Goal: Task Accomplishment & Management: Manage account settings

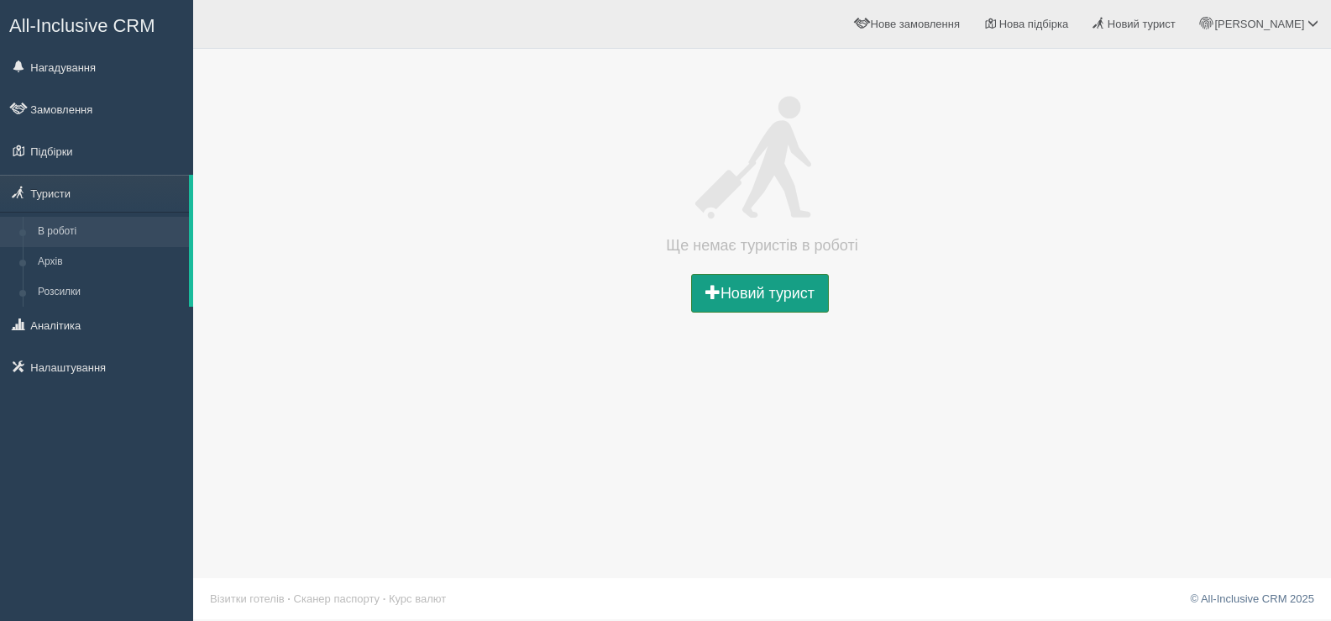
click at [744, 294] on link "Новий турист" at bounding box center [760, 293] width 138 height 39
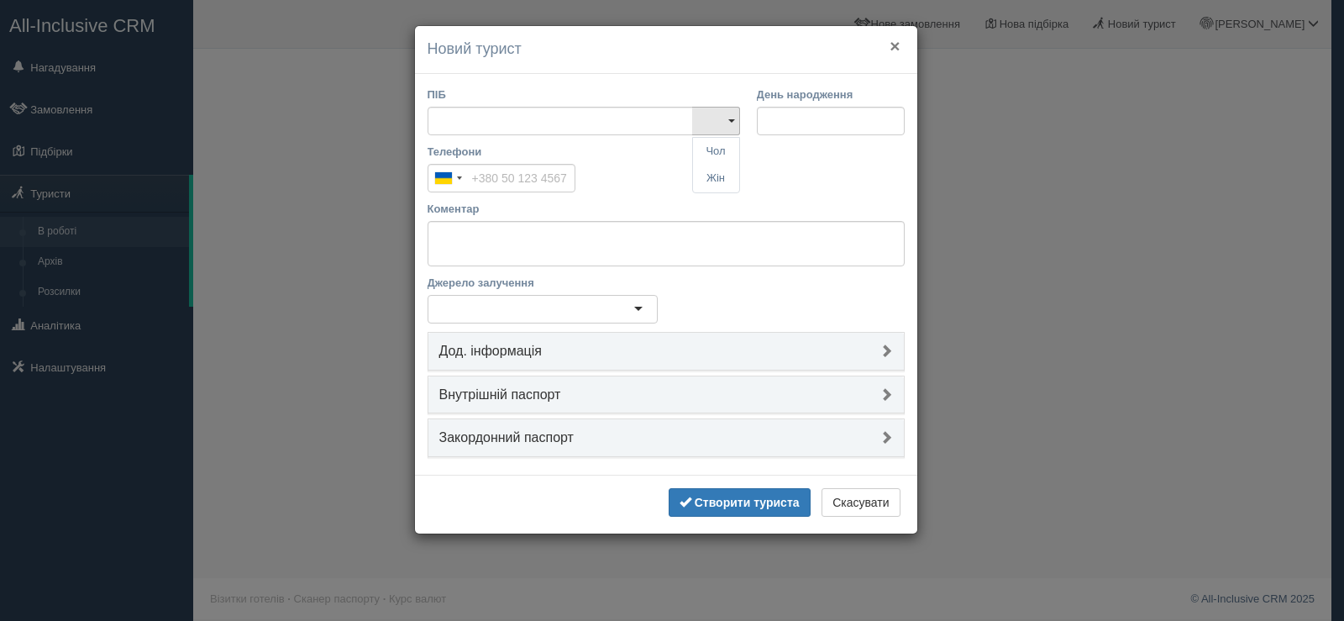
click at [893, 46] on button "×" at bounding box center [894, 46] width 10 height 18
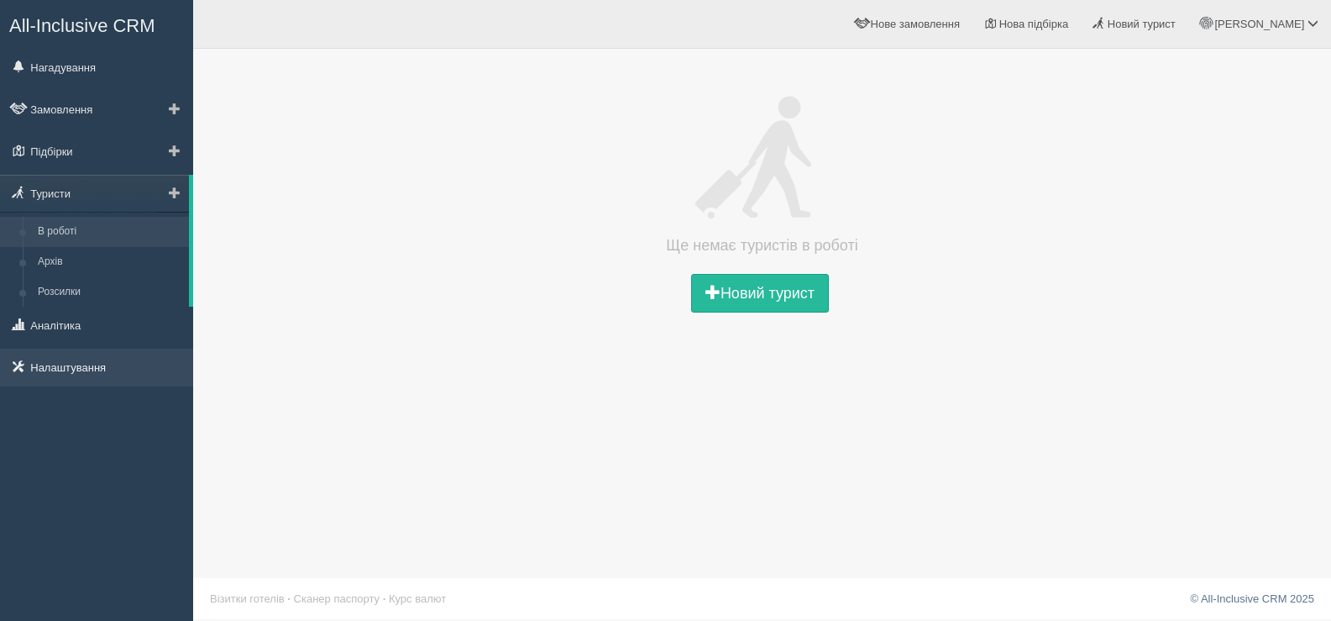
click at [46, 366] on link "Налаштування" at bounding box center [96, 366] width 193 height 37
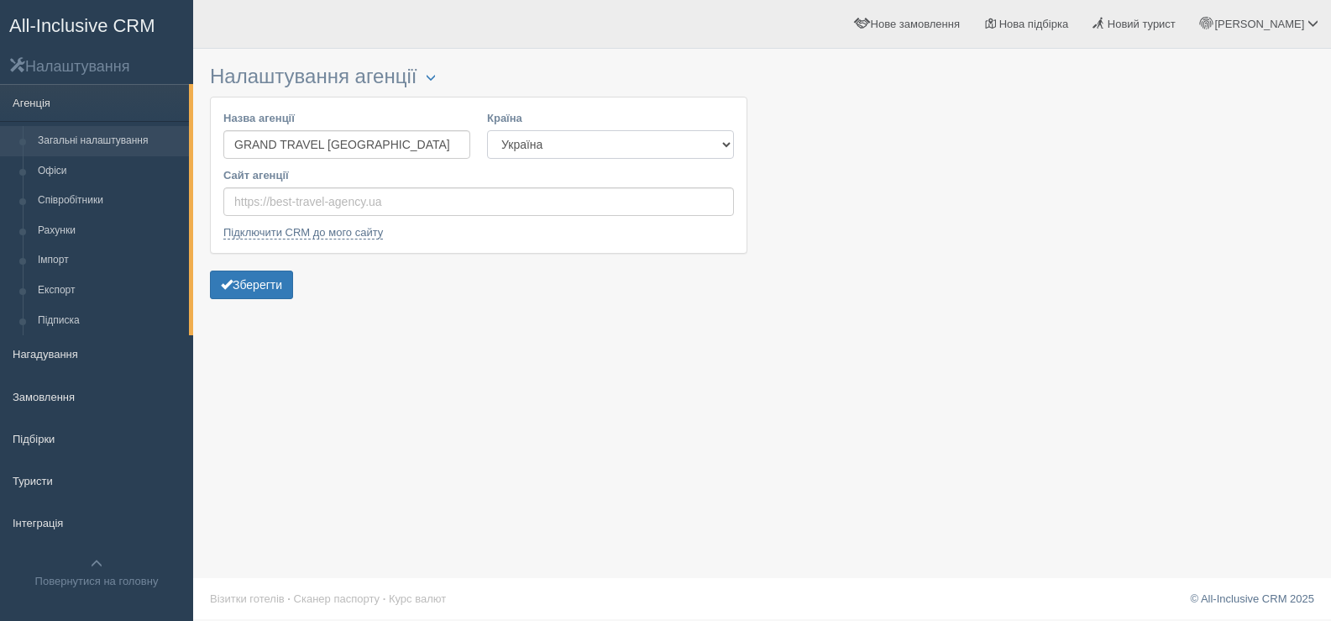
click at [723, 144] on select "Естонія Казахстан Киргизстан Латвія Литва Молдова Польща Узбекистан Україна Чех…" at bounding box center [610, 144] width 247 height 29
select select "KZ"
click at [487, 130] on select "Естонія Казахстан Киргизстан Латвія Литва Молдова Польща Узбекистан Україна Чех…" at bounding box center [610, 144] width 247 height 29
click at [303, 234] on link "Підключити CRM до мого сайту" at bounding box center [303, 232] width 160 height 13
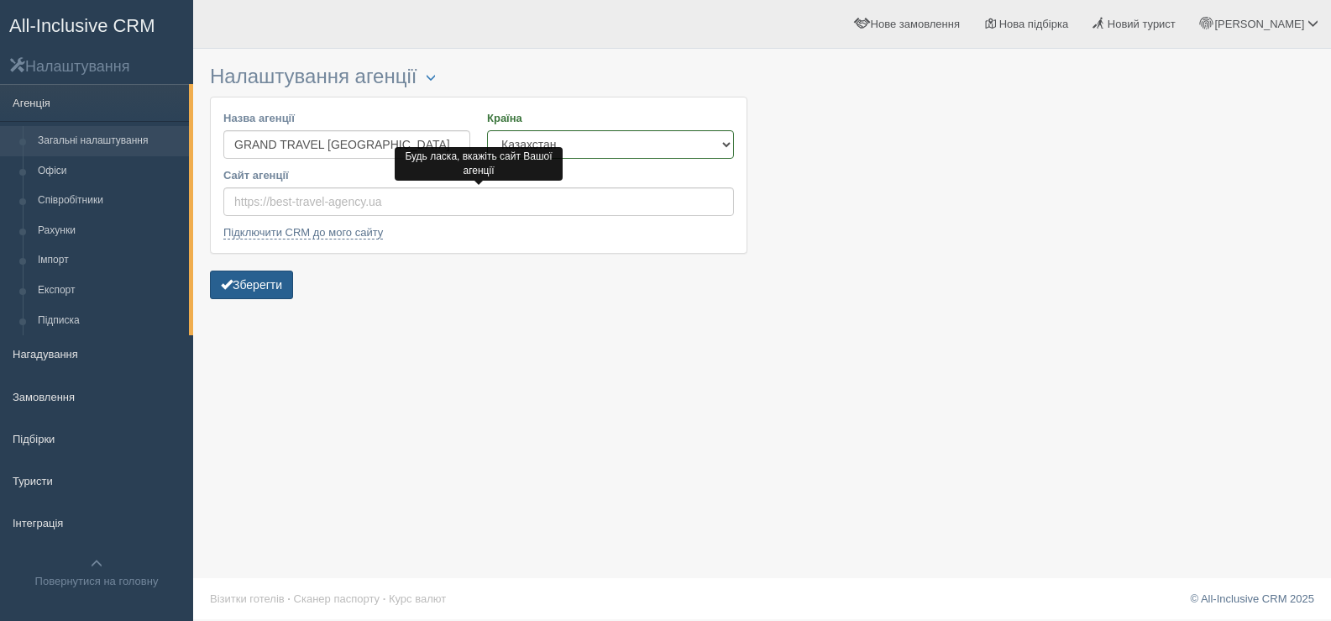
click at [265, 286] on button "Зберегти" at bounding box center [251, 284] width 83 height 29
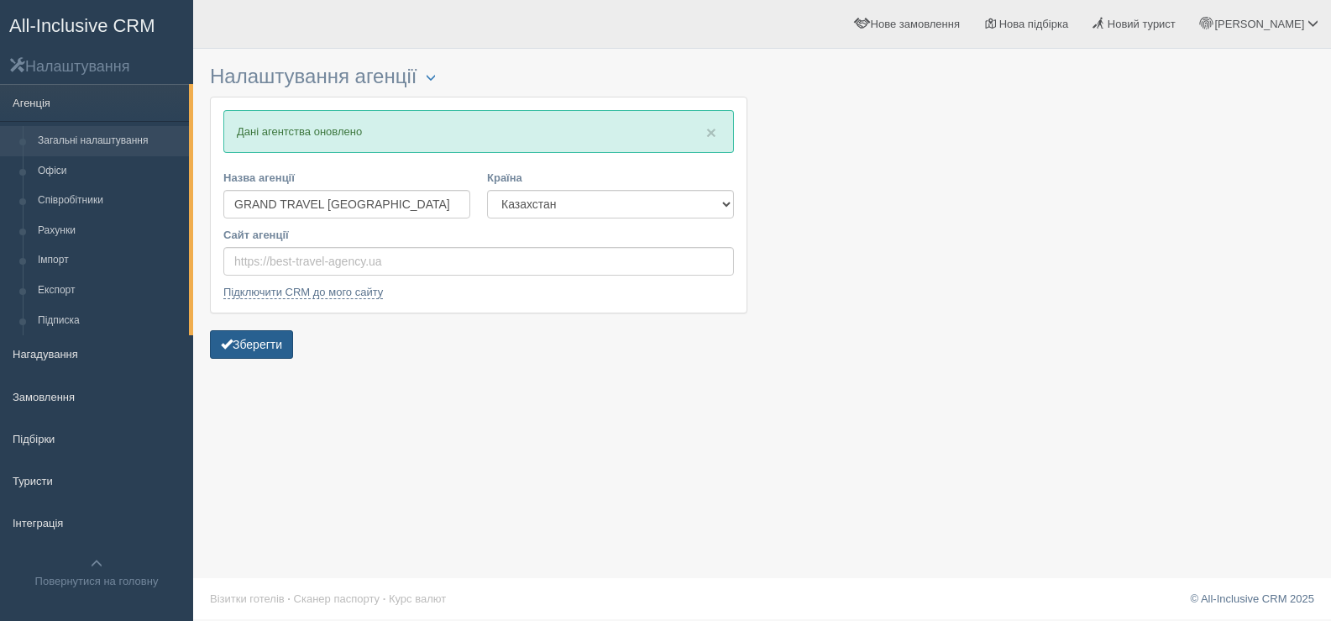
click at [254, 343] on button "Зберегти" at bounding box center [251, 344] width 83 height 29
click at [292, 296] on link "Подключить CRM к моему сайту" at bounding box center [305, 291] width 165 height 13
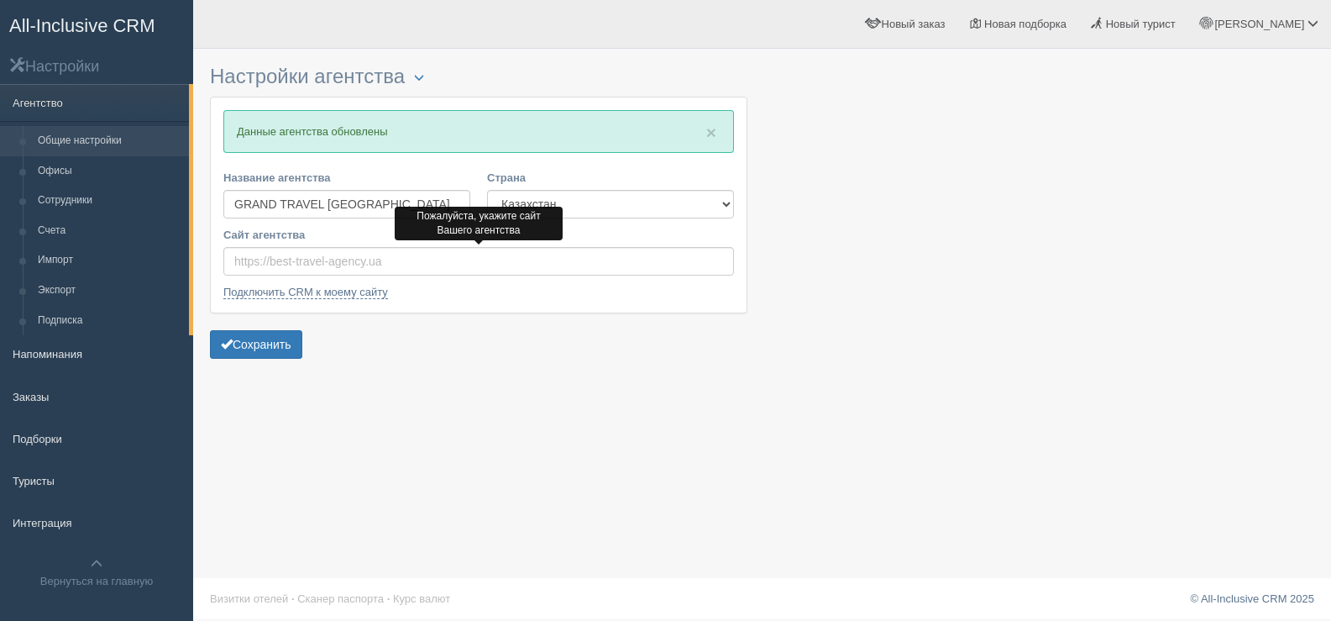
click at [478, 376] on div "Настройки агентства Блокировка × Данные агентства обновлены Название агентства …" at bounding box center [762, 310] width 1138 height 621
click at [712, 133] on span "×" at bounding box center [711, 132] width 10 height 19
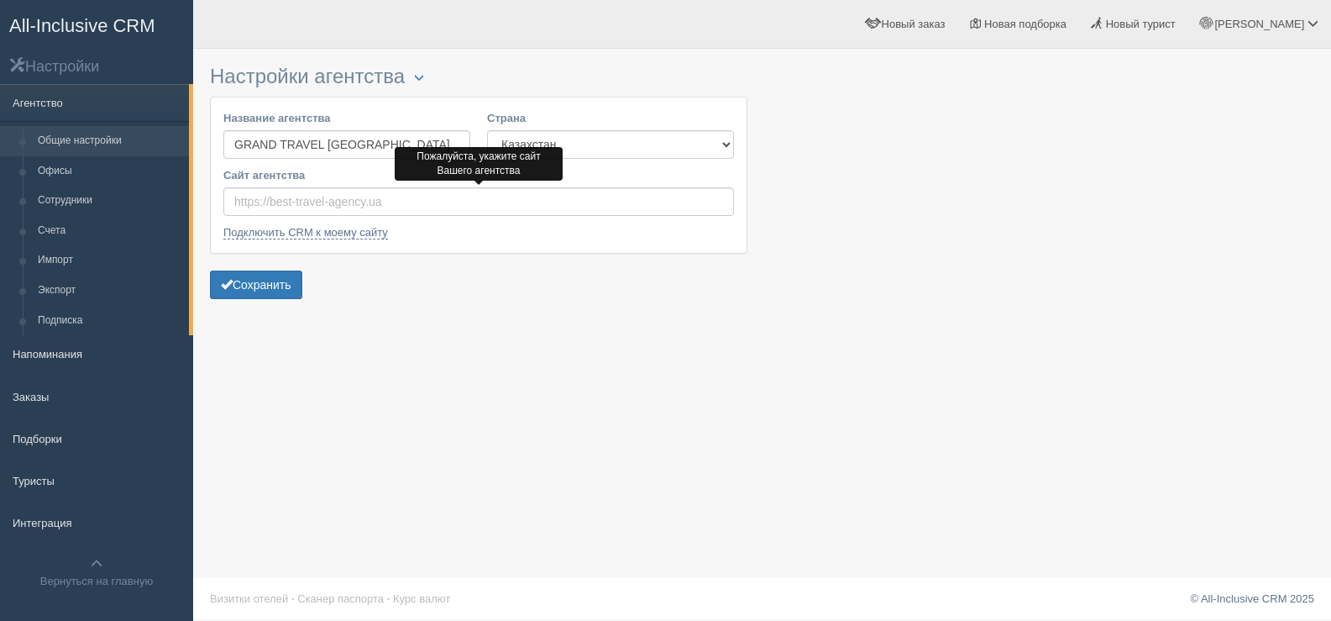
click at [639, 359] on div "Настройки агентства Блокировка Название агентства GRAND TRAVEL KAZAKHSTAN Стран…" at bounding box center [762, 310] width 1138 height 621
click at [1052, 19] on span "Новая подборка" at bounding box center [1025, 24] width 82 height 13
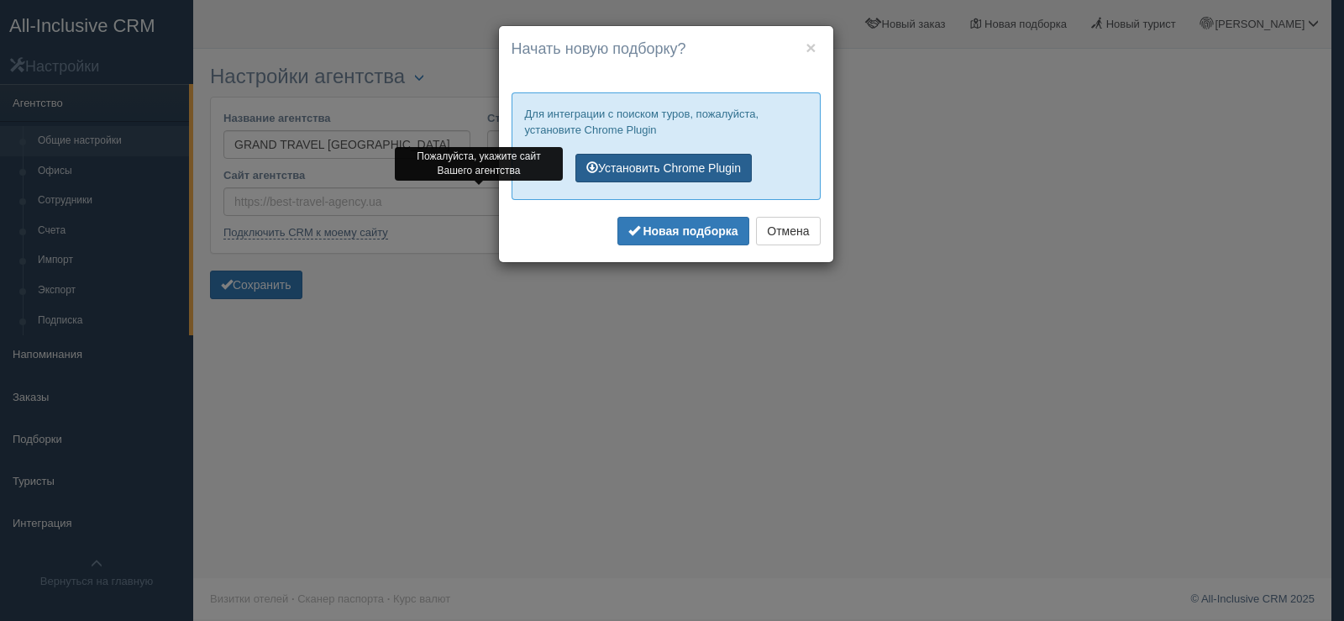
click at [697, 165] on link "Установить Chrome Plugin" at bounding box center [663, 168] width 176 height 29
click at [812, 52] on button "×" at bounding box center [810, 48] width 10 height 18
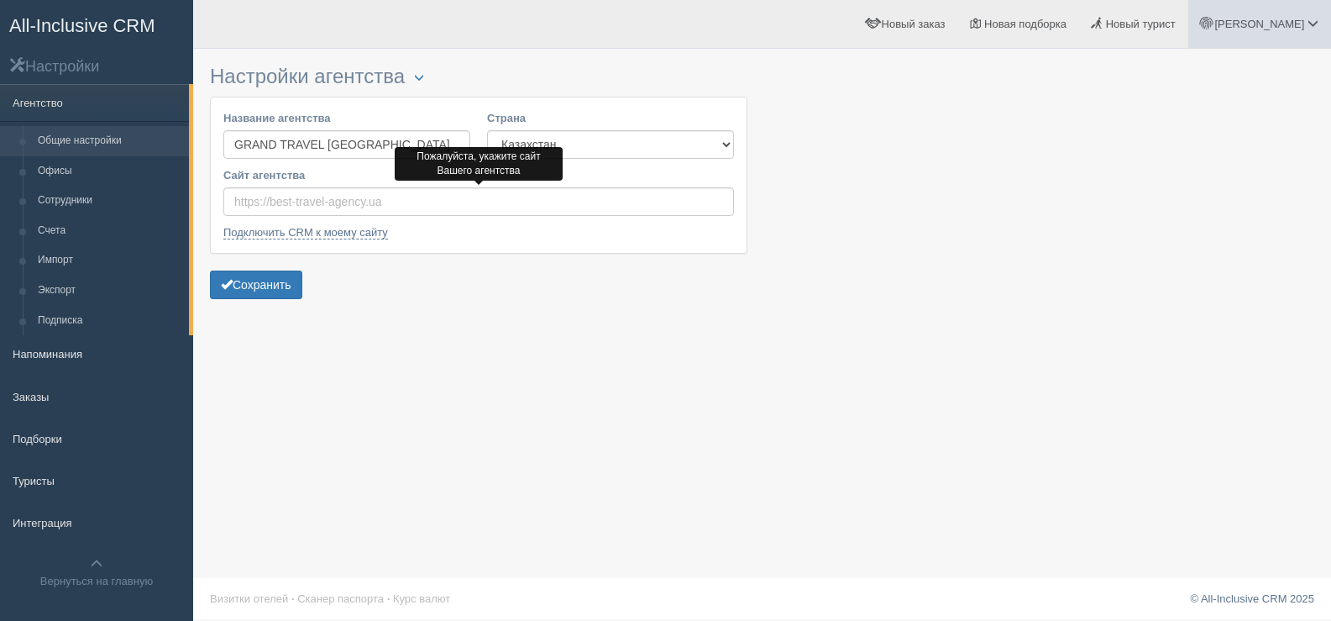
click at [1314, 23] on span at bounding box center [1312, 23] width 11 height 11
click at [1235, 144] on span "Для туристов" at bounding box center [1214, 145] width 67 height 13
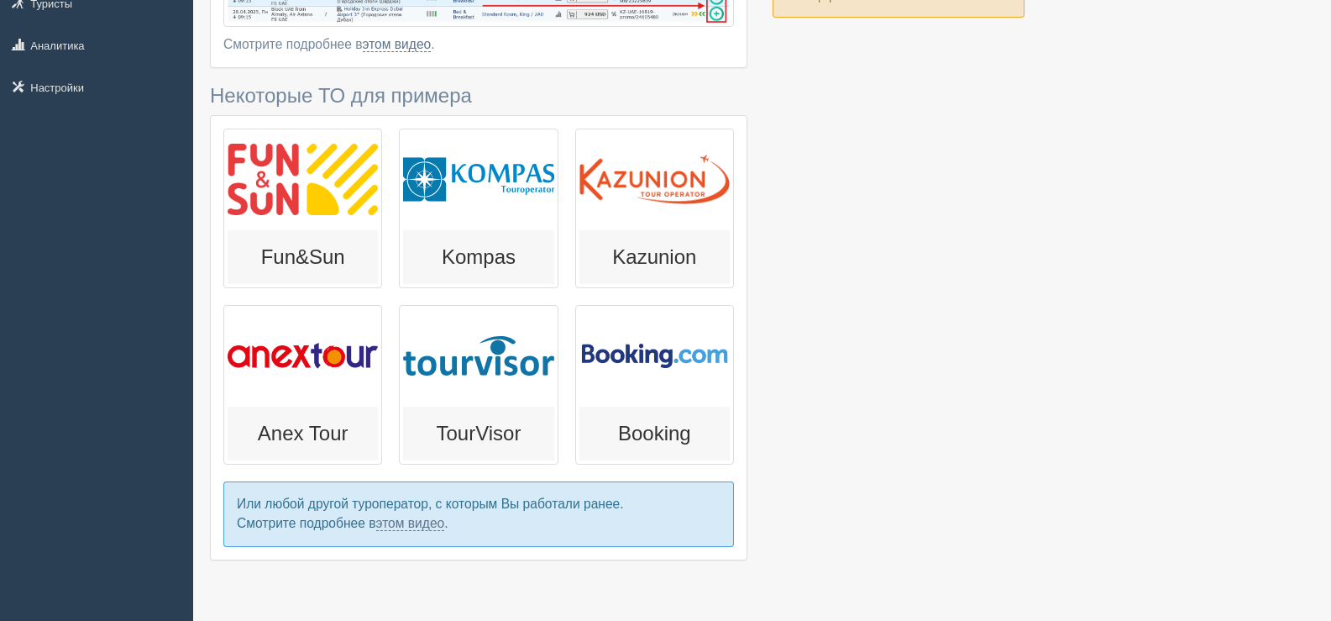
scroll to position [252, 0]
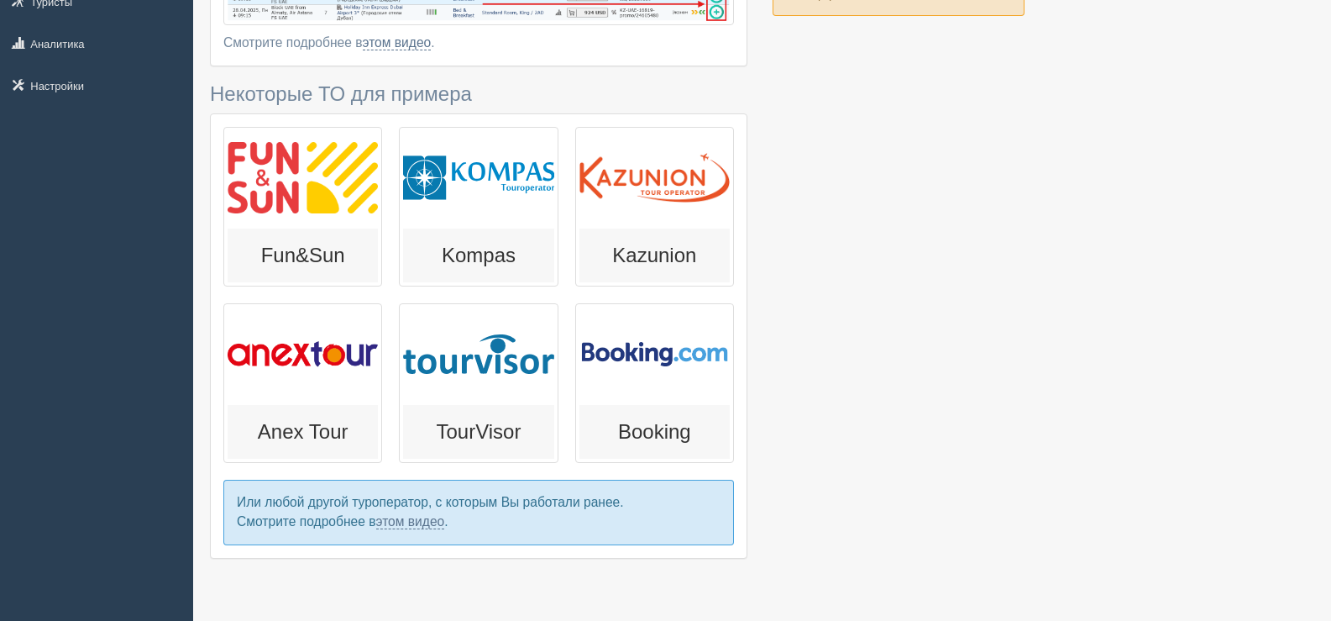
click at [483, 256] on h3 "Kompas" at bounding box center [478, 255] width 135 height 22
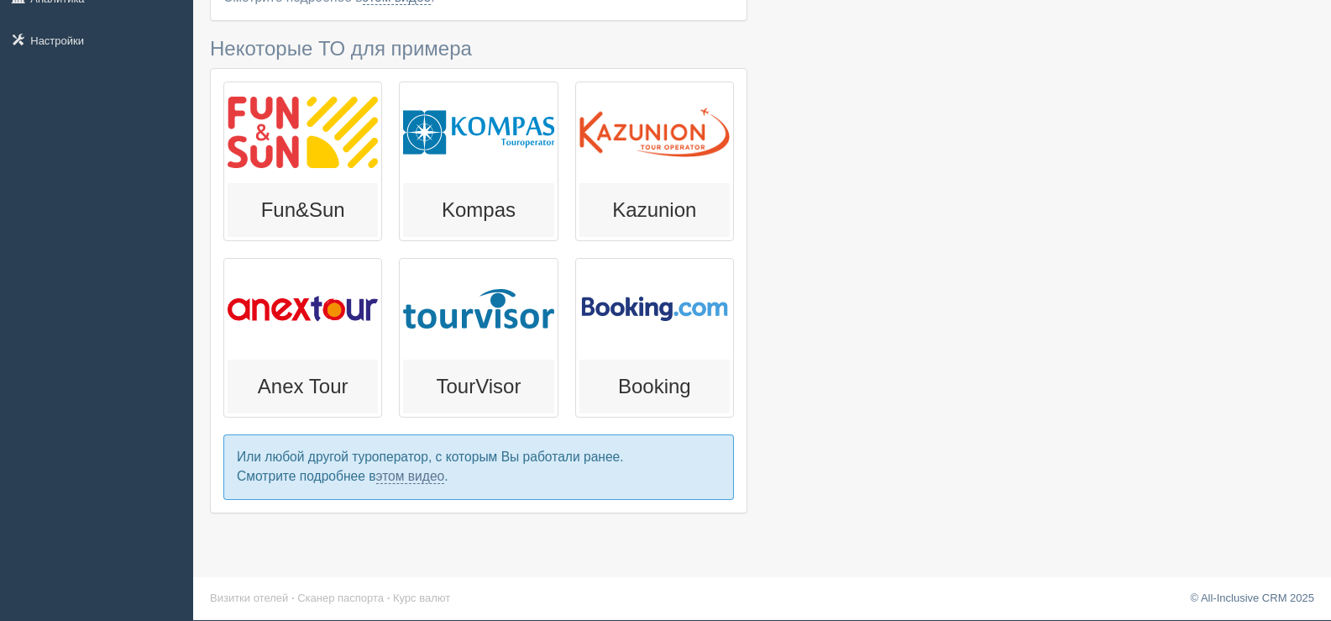
scroll to position [298, 0]
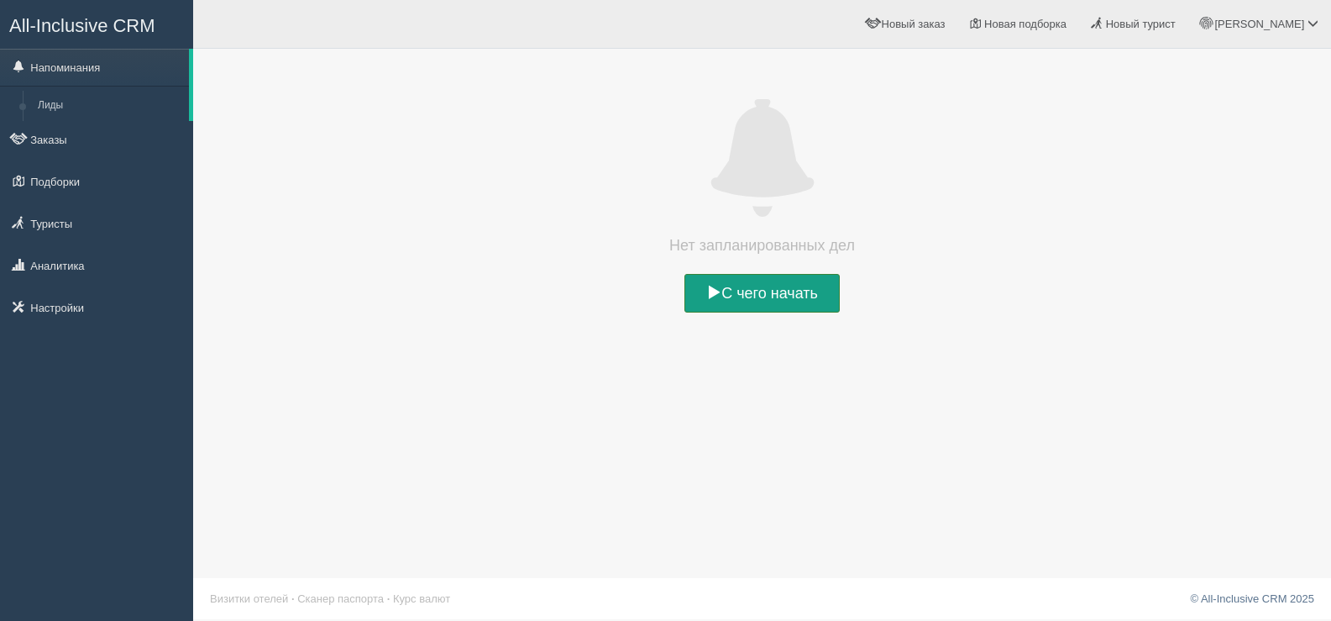
click at [713, 291] on span at bounding box center [713, 291] width 15 height 15
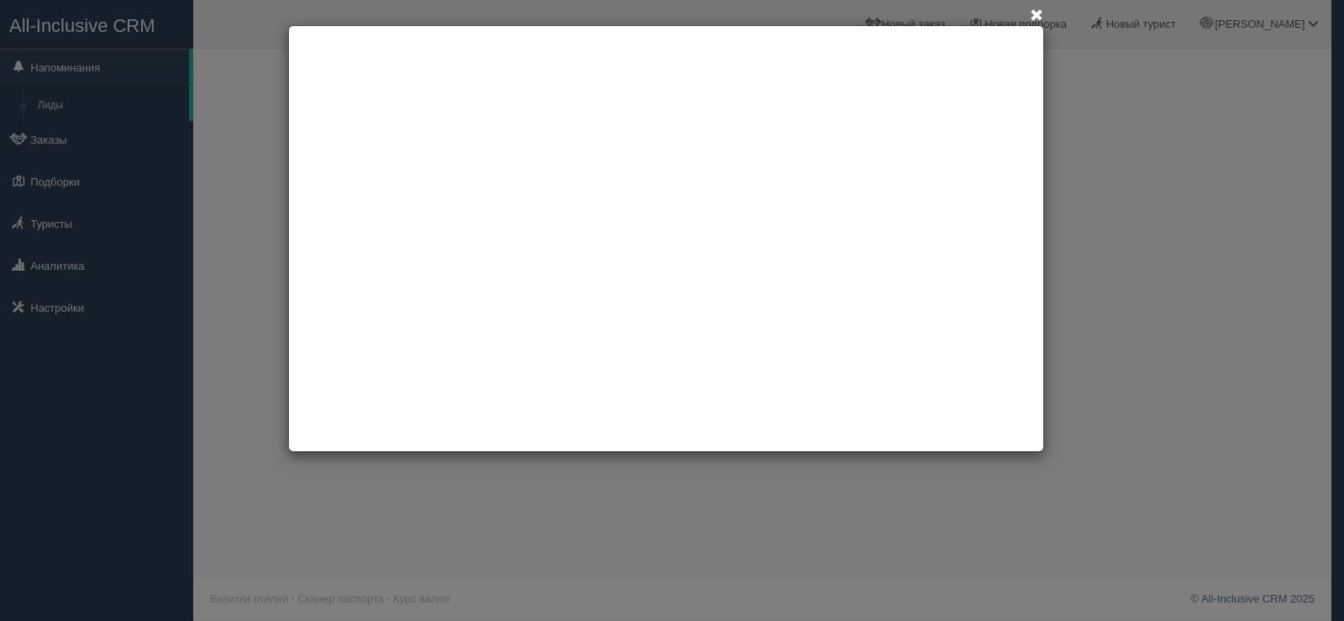
click at [1030, 12] on span at bounding box center [1035, 15] width 13 height 13
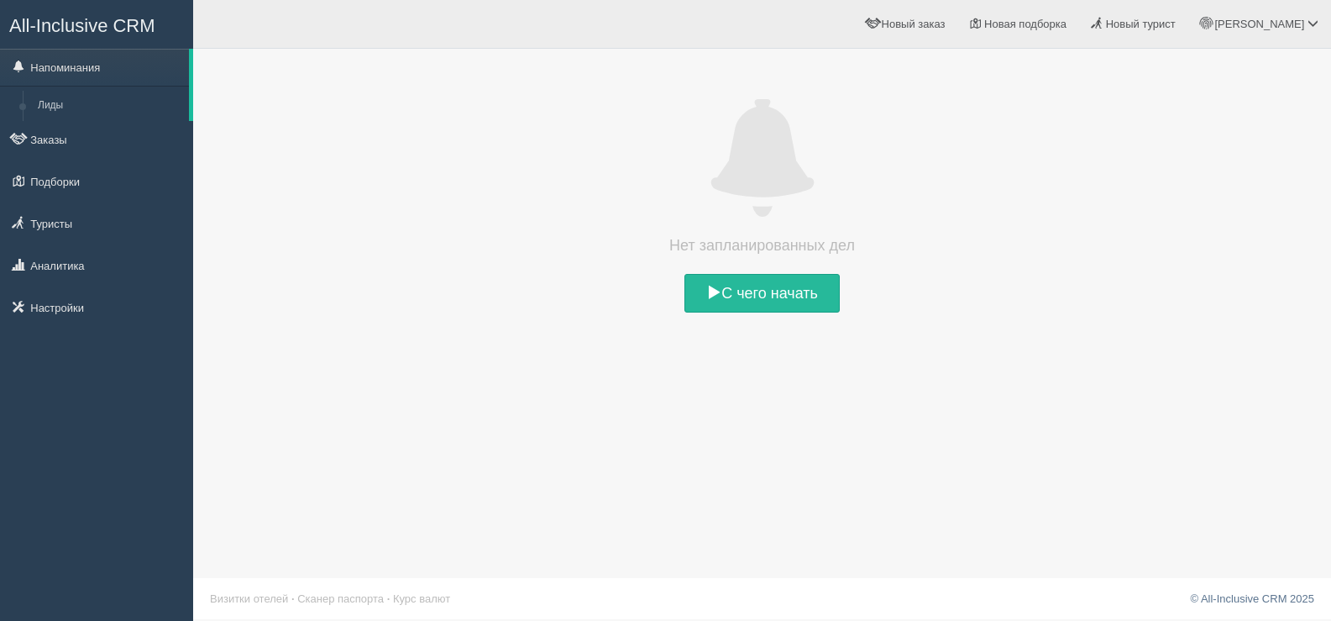
click at [1025, 279] on div "С чего начать" at bounding box center [762, 295] width 1104 height 43
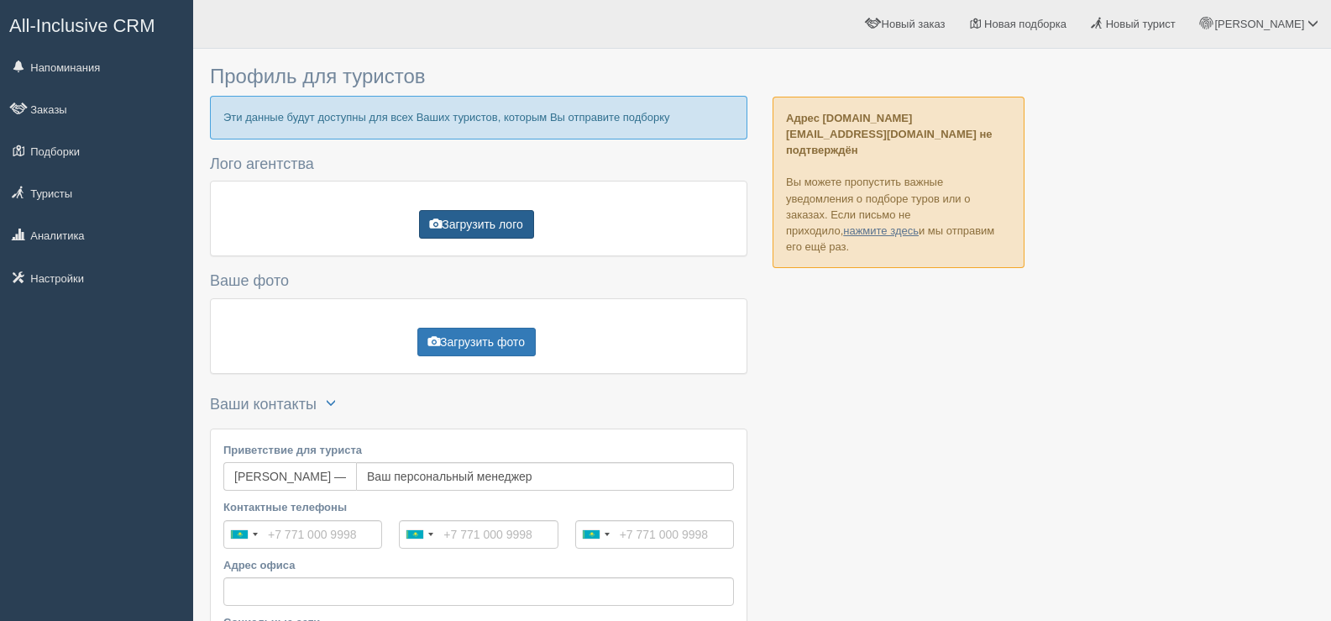
click at [443, 223] on button "Загрузить лого" at bounding box center [476, 224] width 115 height 29
type input "C:\fakepath\logo.jpg"
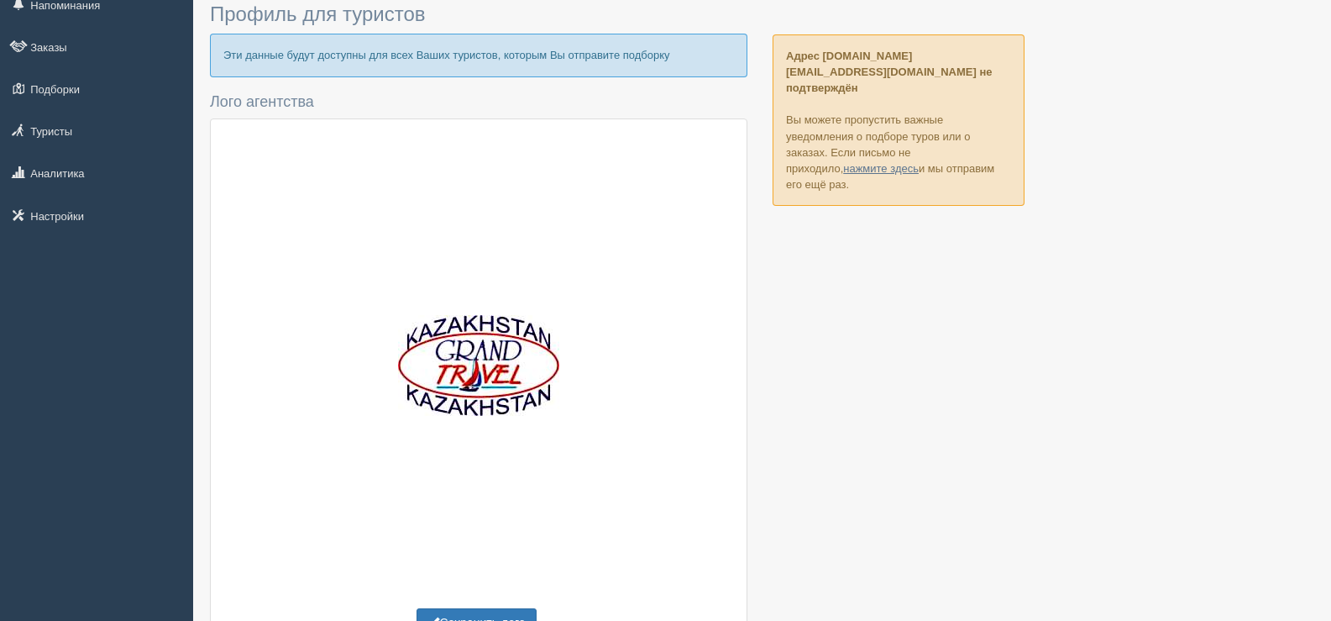
scroll to position [181, 0]
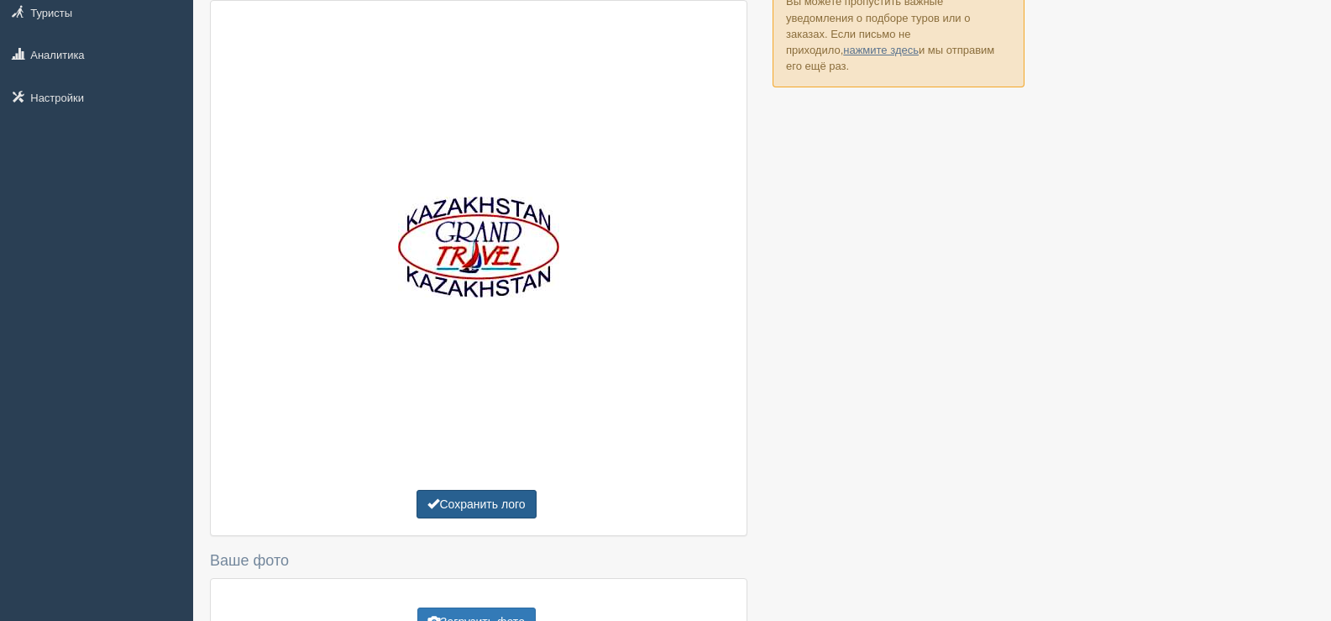
click at [451, 505] on button "Сохранить лого" at bounding box center [475, 504] width 119 height 29
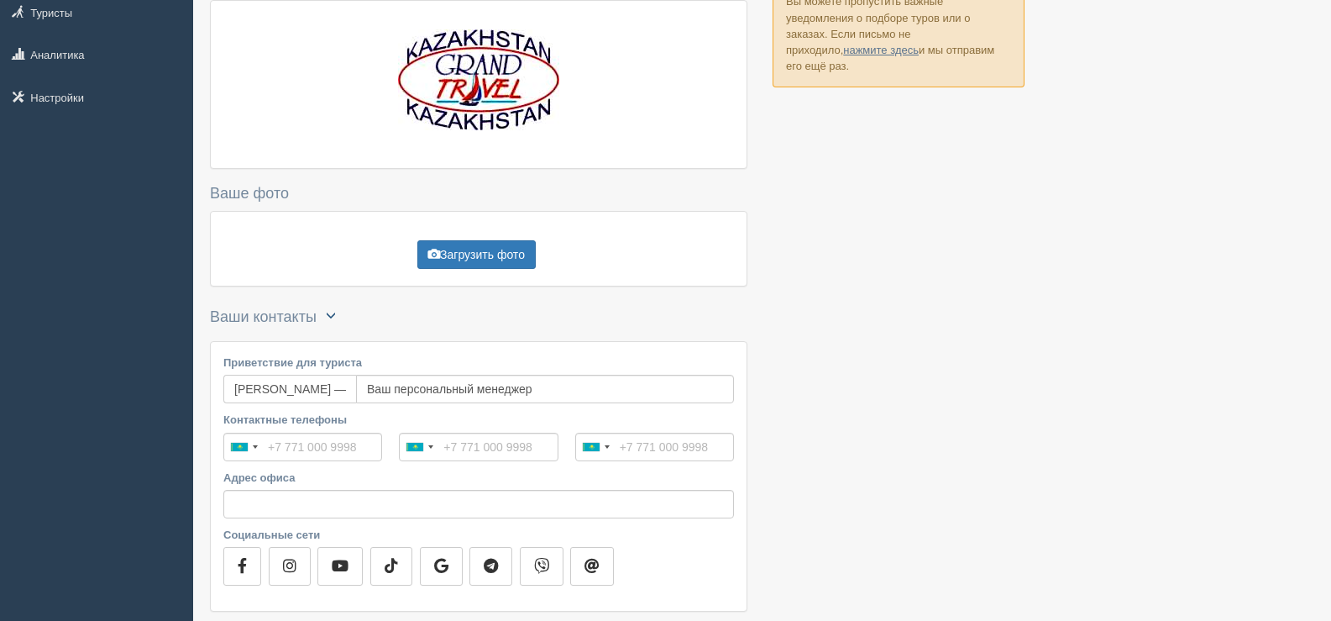
click at [336, 316] on span "button" at bounding box center [331, 315] width 10 height 10
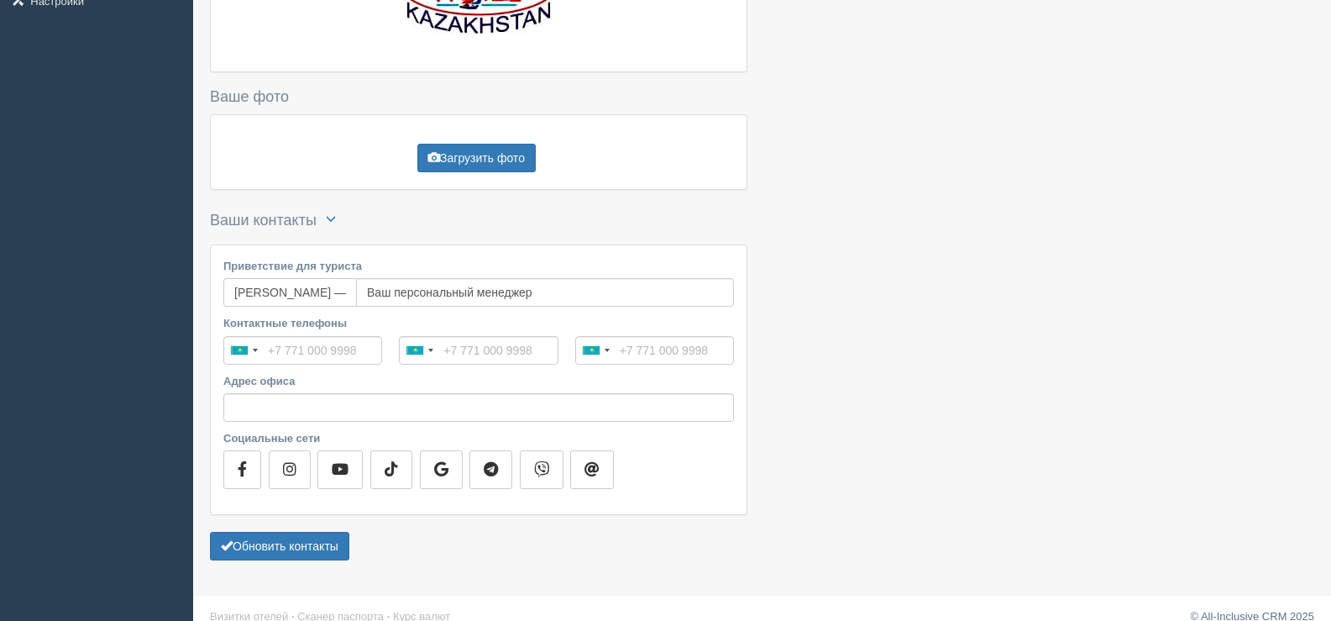
scroll to position [296, 0]
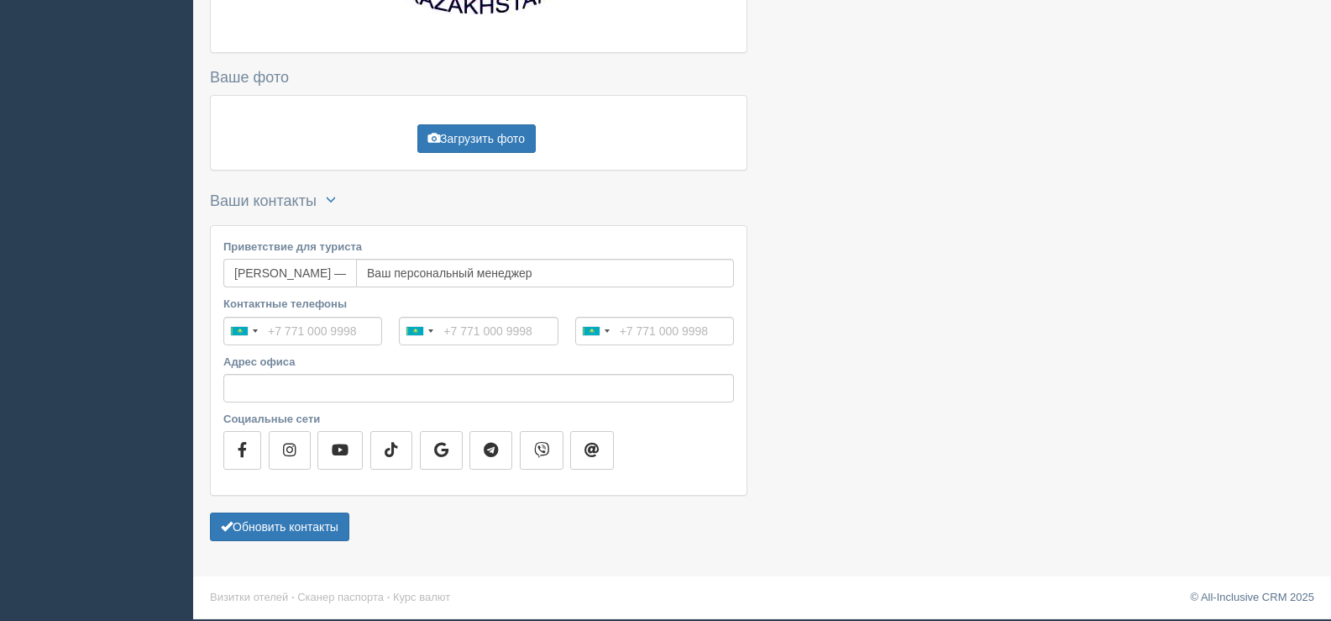
click at [356, 275] on span "[PERSON_NAME] —" at bounding box center [289, 273] width 133 height 29
click at [351, 270] on span "[PERSON_NAME] —" at bounding box center [289, 273] width 133 height 29
click at [434, 276] on input "Ваш персональный менеджер" at bounding box center [545, 273] width 378 height 29
click at [286, 331] on input "Контактные телефоны" at bounding box center [302, 331] width 159 height 29
type input "[PHONE_NUMBER]"
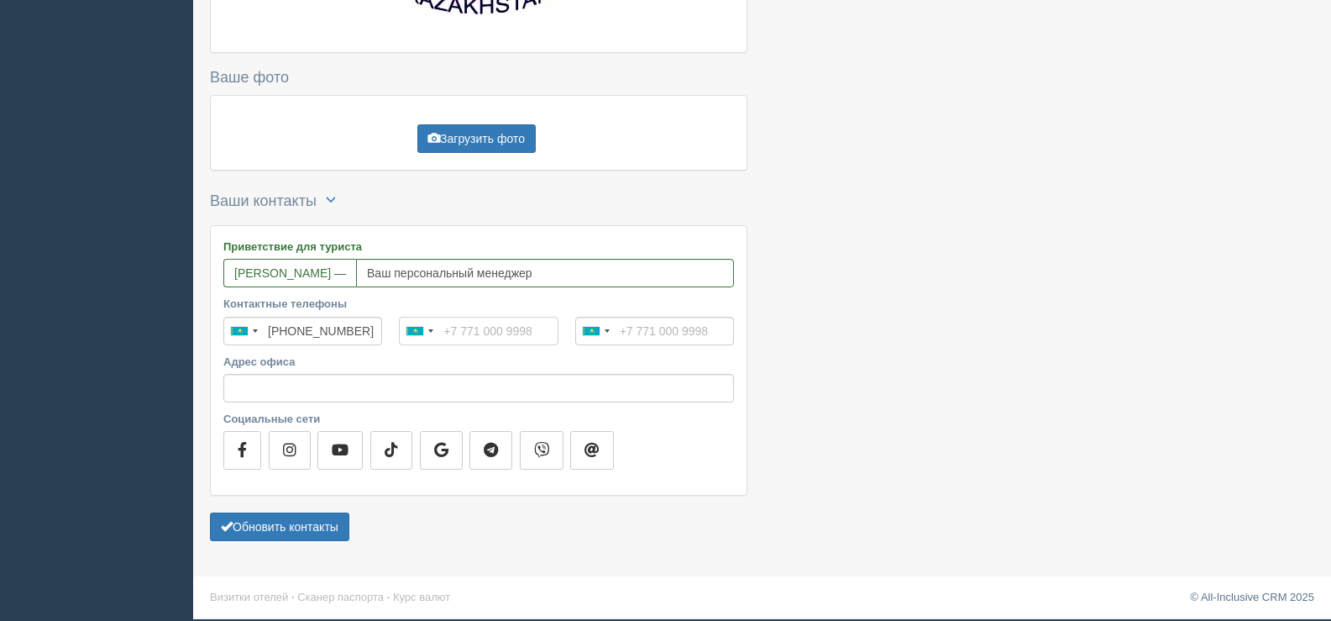
click at [463, 331] on input "tel" at bounding box center [478, 331] width 159 height 29
type input "[PHONE_NUMBER]"
click at [267, 393] on input "Адрес офиса" at bounding box center [478, 388] width 511 height 29
type input "Almaty, [STREET_ADDRESS]"
type input "[PHONE_NUMBER]"
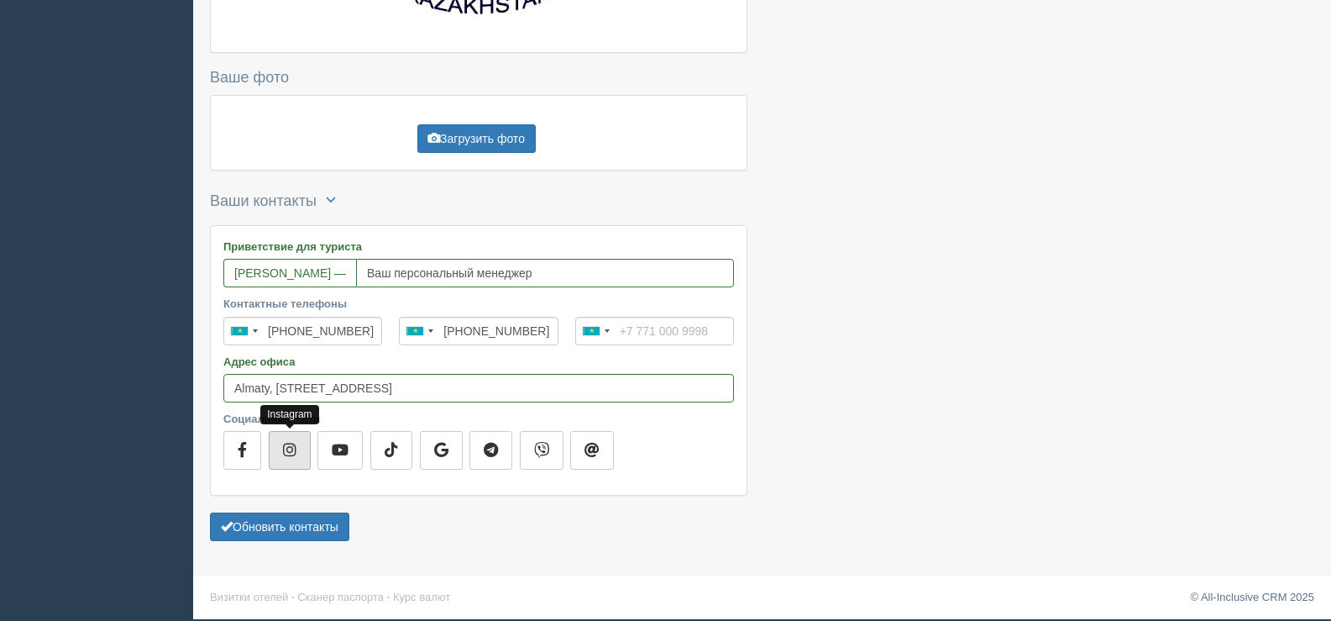
click at [294, 453] on icon "button" at bounding box center [289, 449] width 13 height 15
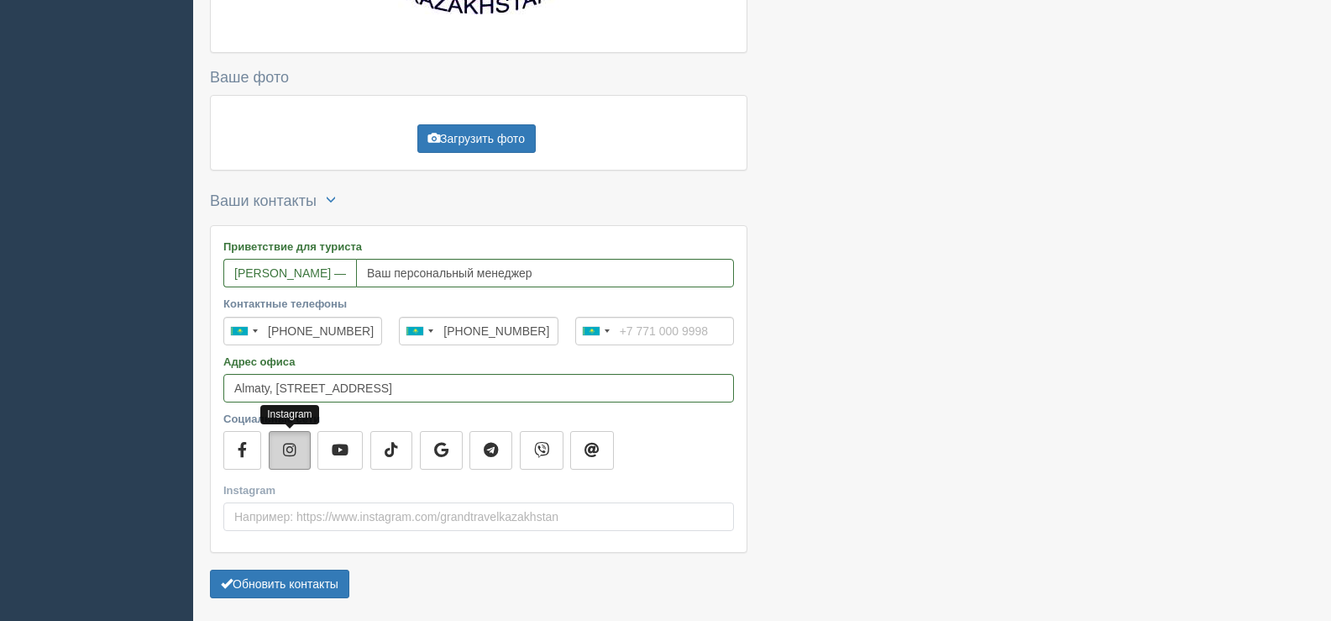
scroll to position [354, 0]
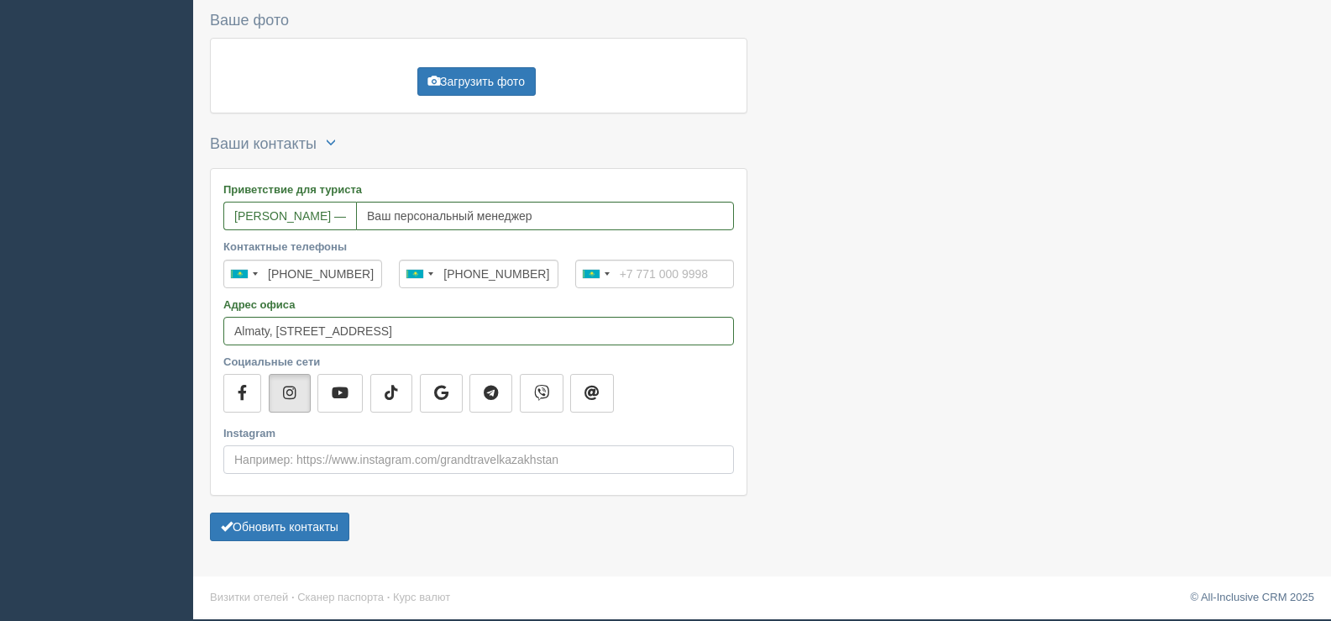
click at [549, 461] on input "Instagram" at bounding box center [478, 459] width 511 height 29
type input "п"
type input "grand_travel_kazalhstan"
click at [489, 392] on icon "button" at bounding box center [491, 392] width 14 height 15
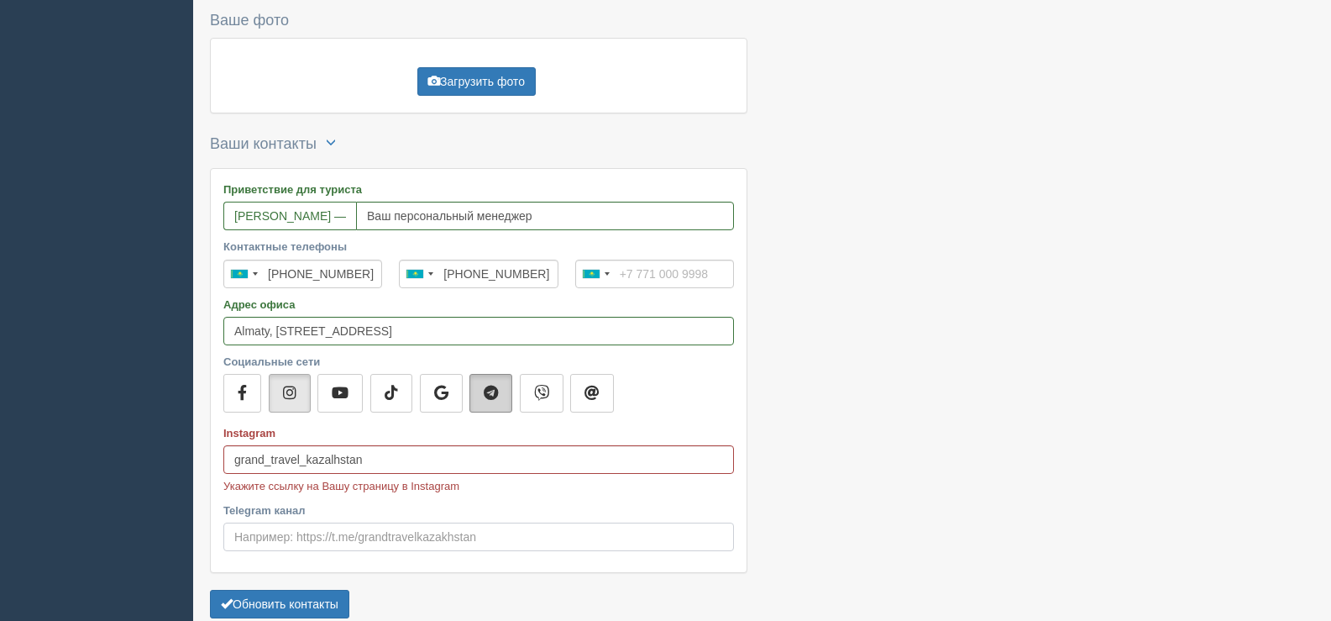
scroll to position [432, 0]
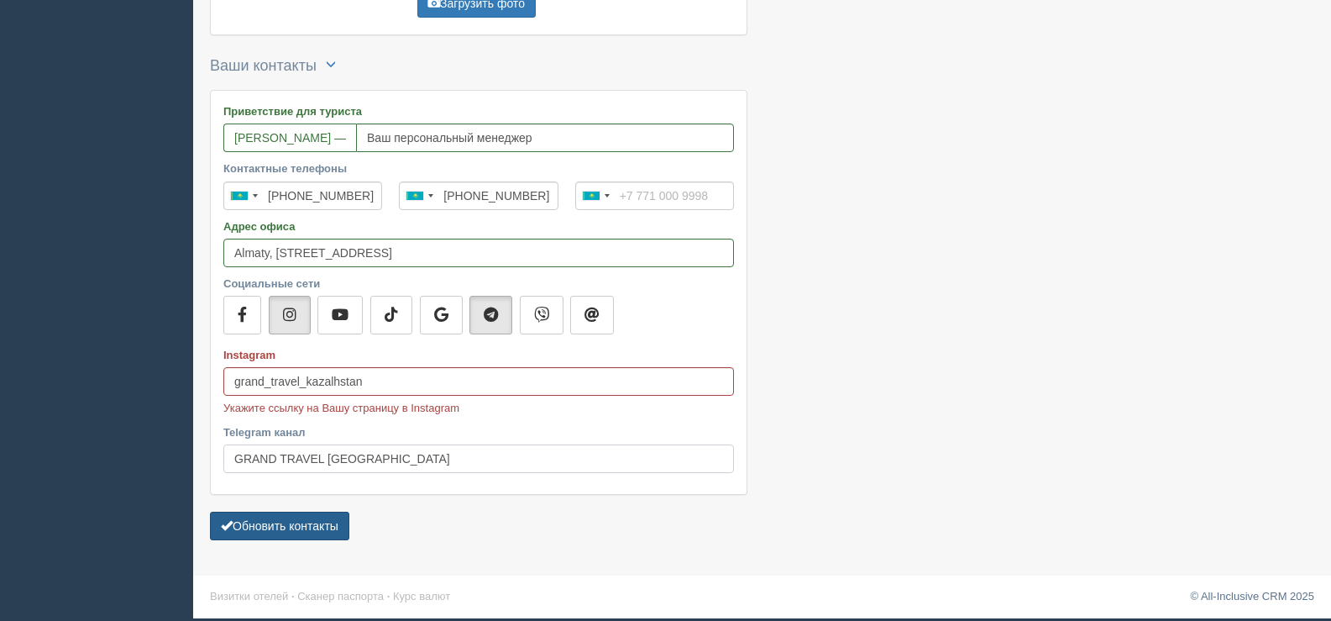
type input "GRAND TRAVEL KAZAKHSTAN"
click at [228, 525] on span "submit" at bounding box center [227, 525] width 12 height 12
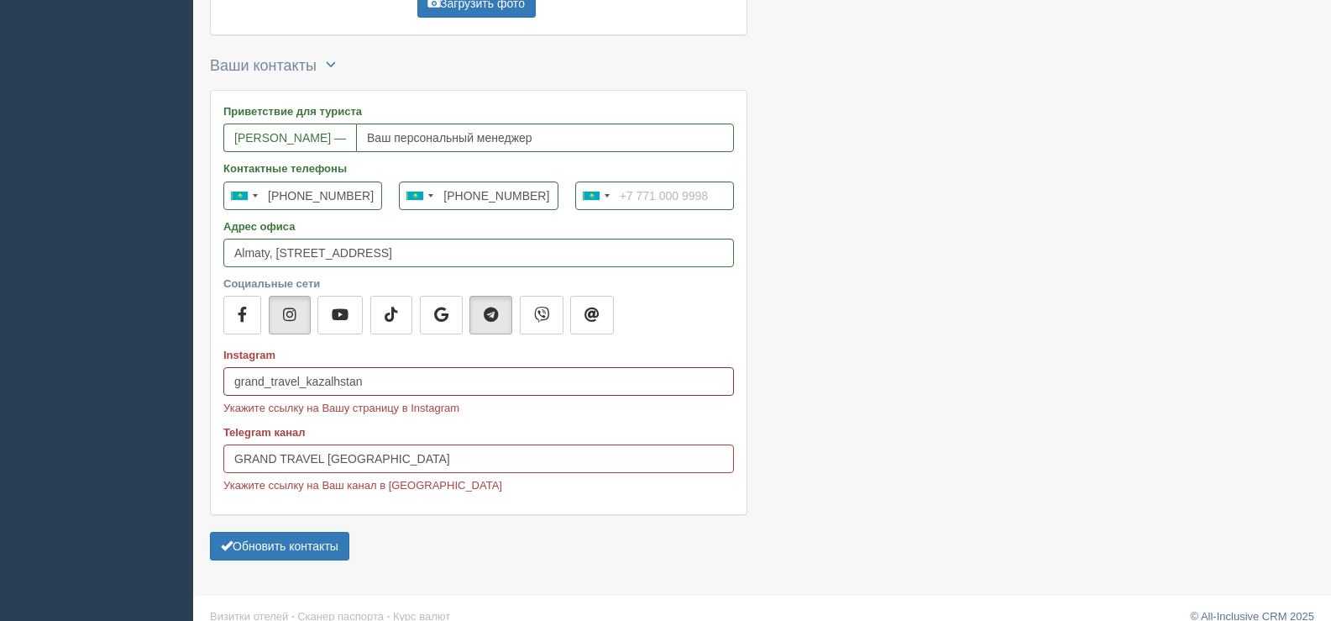
click at [378, 383] on input "grand_travel_kazalhstan" at bounding box center [478, 381] width 511 height 29
click at [373, 415] on p "Укажите ссылку на Вашу страницу в Instagram" at bounding box center [478, 408] width 511 height 16
click at [398, 386] on input "grand_travel_kazalhstan" at bounding box center [478, 381] width 511 height 29
click at [230, 543] on span "submit" at bounding box center [227, 545] width 12 height 12
drag, startPoint x: 388, startPoint y: 380, endPoint x: 191, endPoint y: 380, distance: 196.5
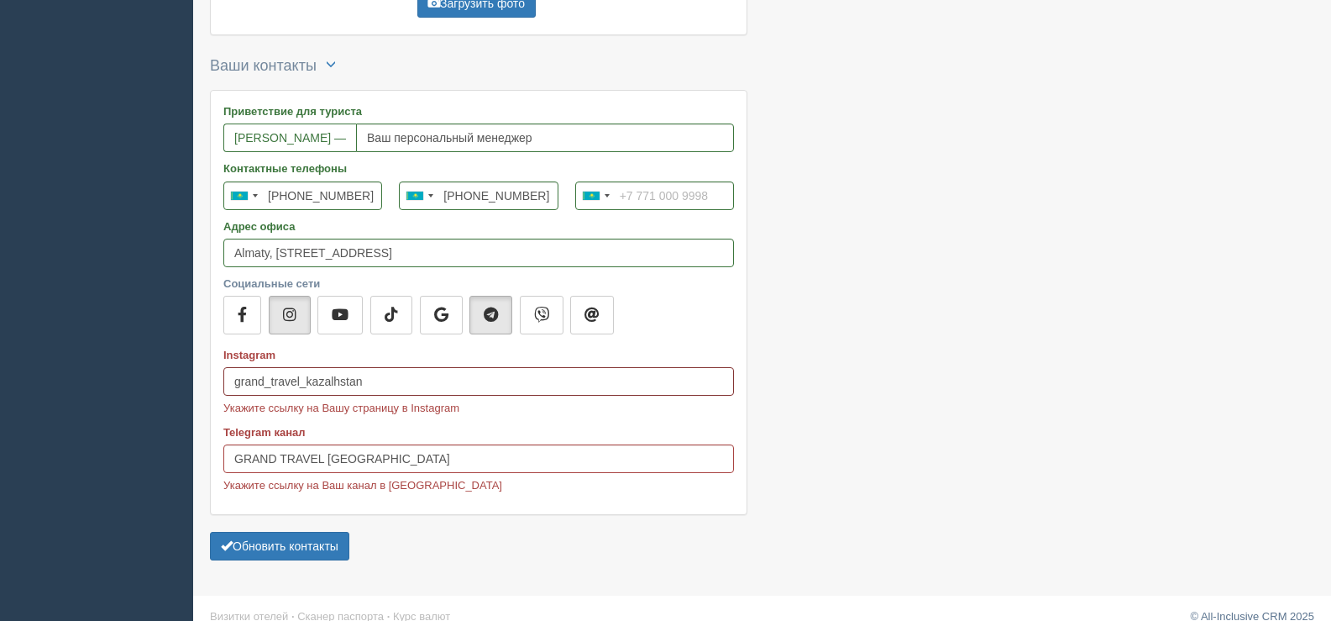
click at [191, 380] on div "All-Inclusive CRM Напоминания Заказы Подборки" at bounding box center [665, 102] width 1331 height 1069
drag, startPoint x: 574, startPoint y: 380, endPoint x: 315, endPoint y: 380, distance: 259.5
click at [315, 380] on input "Instagram" at bounding box center [478, 381] width 511 height 29
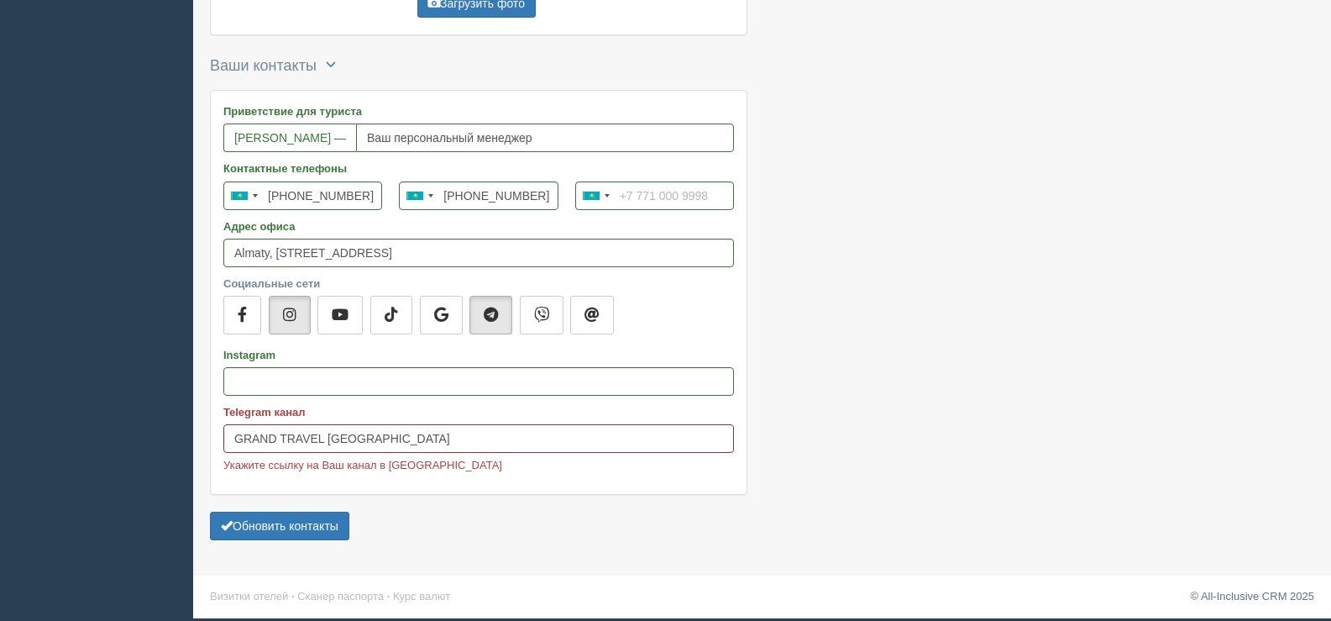
drag, startPoint x: 413, startPoint y: 458, endPoint x: 197, endPoint y: 458, distance: 215.8
click at [197, 458] on div "Профиль для туристов Эти данные будут доступны для всех Ваших туристов, которым…" at bounding box center [762, 93] width 1138 height 1050
click at [571, 487] on div "Приветствие для туриста ANGELINA OSSIPOVA — Ваш персональный менеджер Контактны…" at bounding box center [479, 292] width 536 height 403
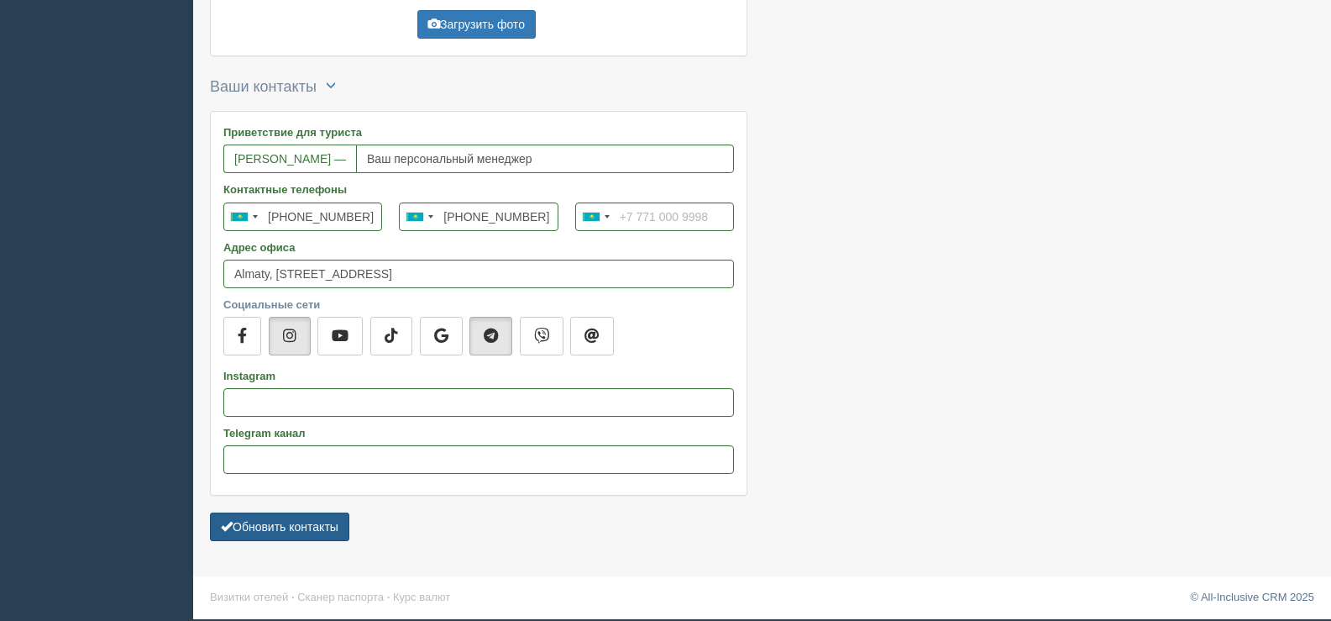
click at [284, 522] on button "Обновить контакты" at bounding box center [279, 526] width 139 height 29
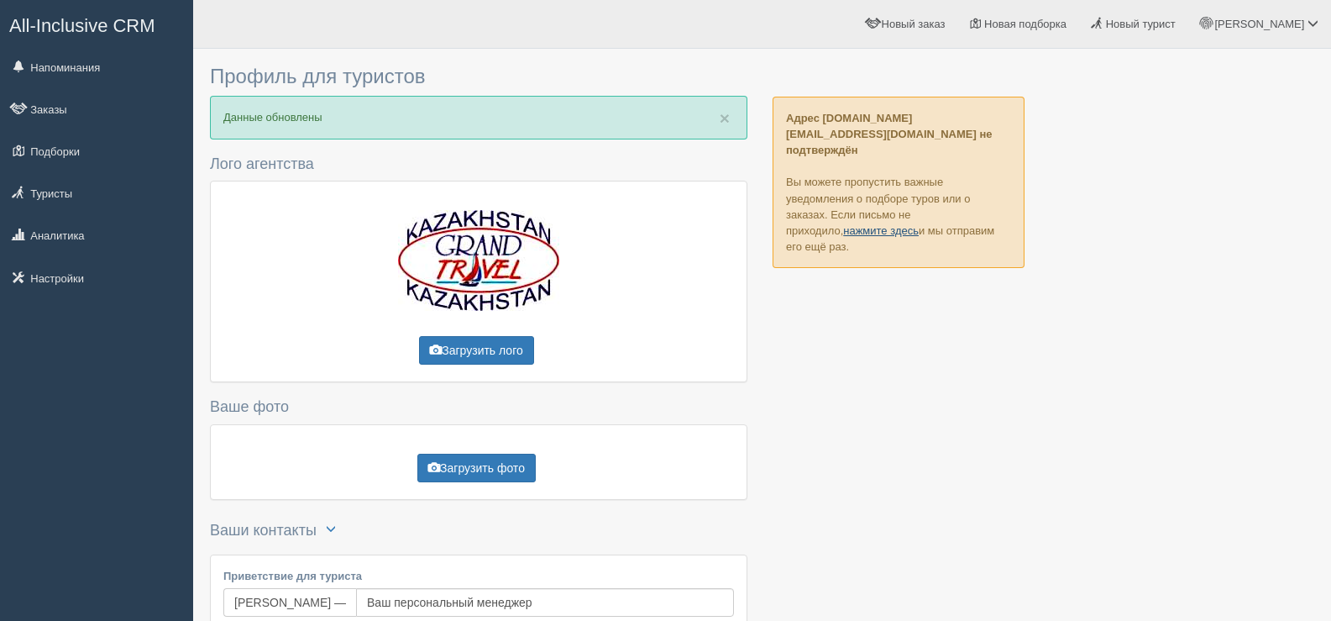
click at [843, 224] on link "нажмите здесь" at bounding box center [881, 230] width 76 height 13
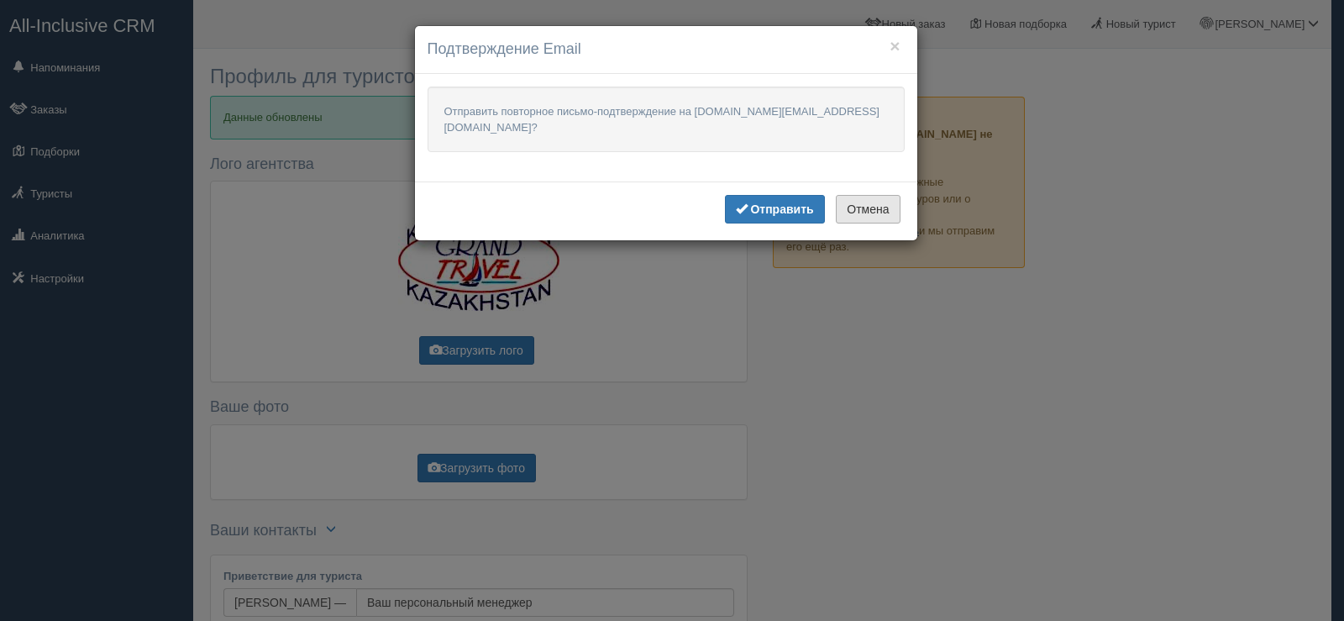
click at [872, 195] on button "Отмена" at bounding box center [867, 209] width 64 height 29
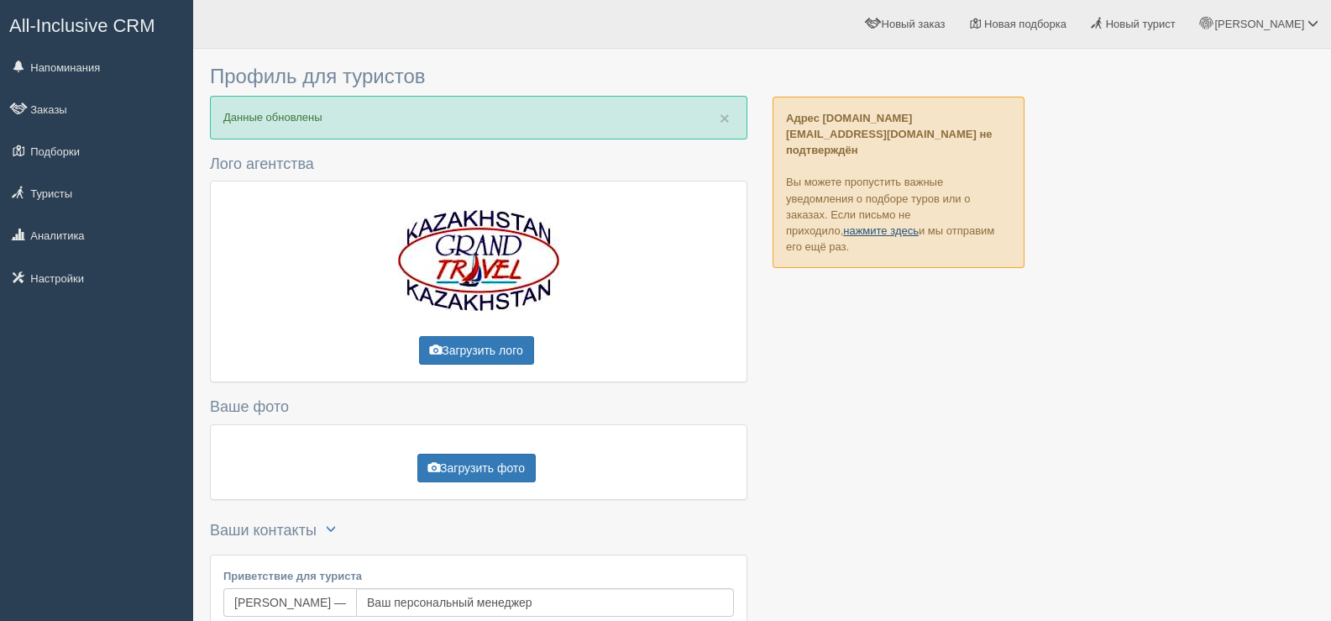
click at [843, 224] on link "нажмите здесь" at bounding box center [881, 230] width 76 height 13
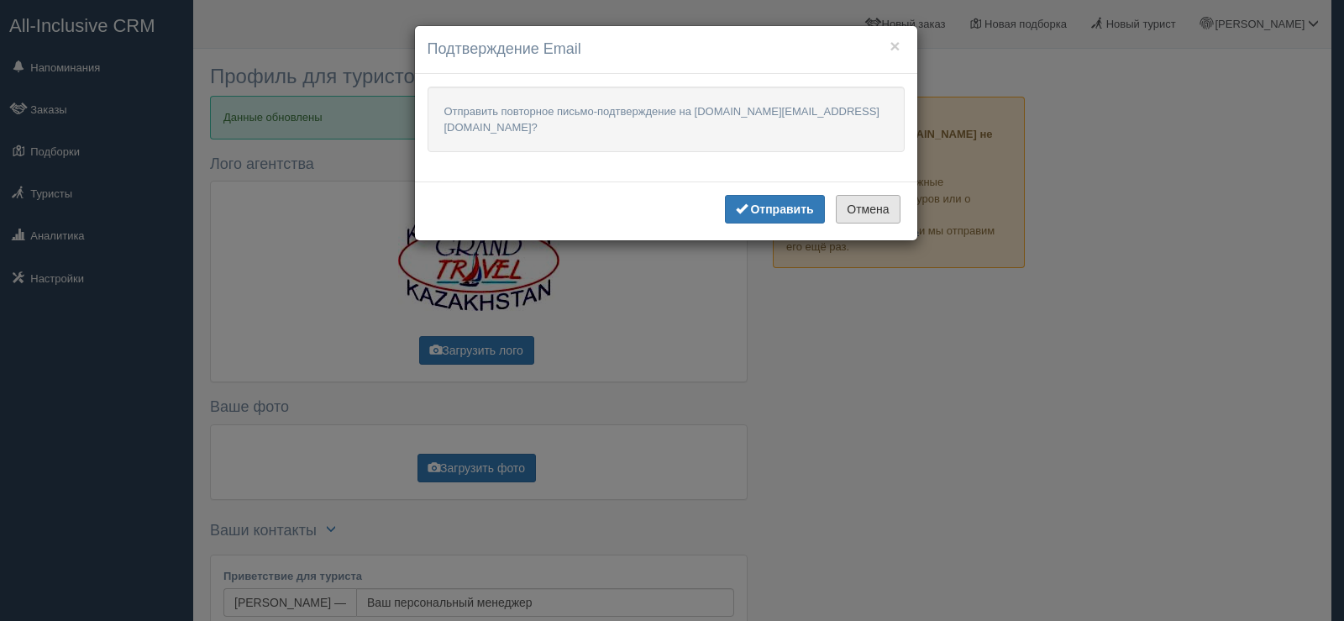
click at [886, 196] on button "Отмена" at bounding box center [867, 209] width 64 height 29
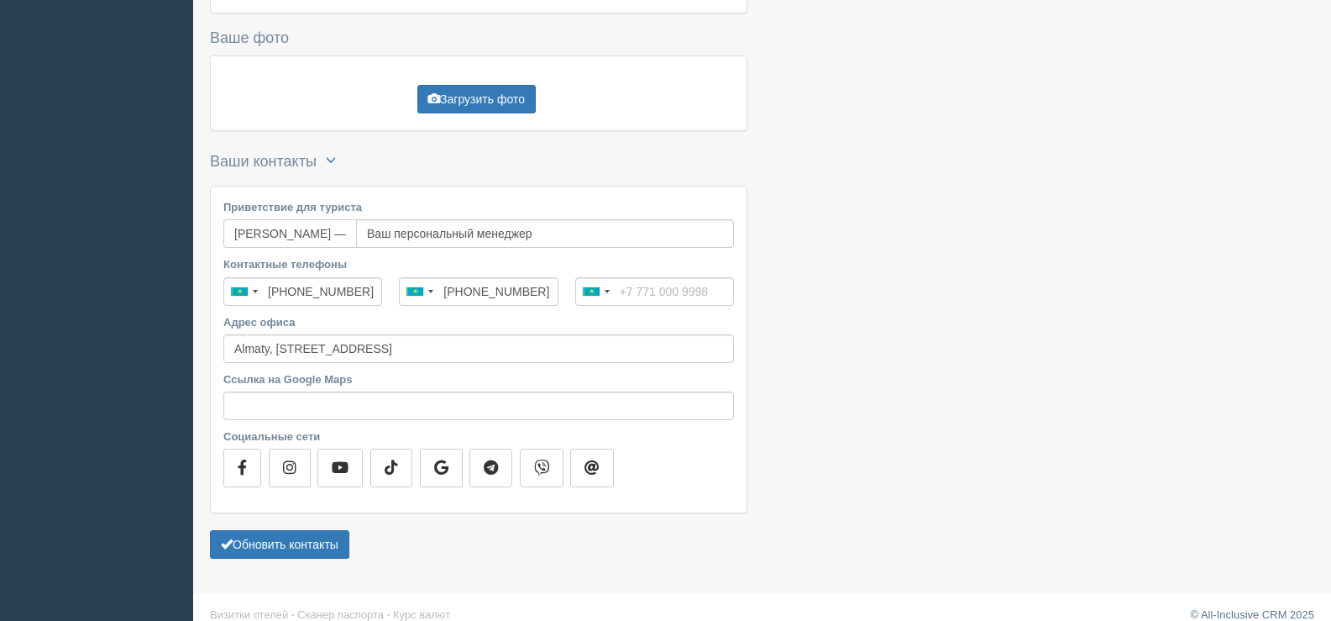
scroll to position [386, 0]
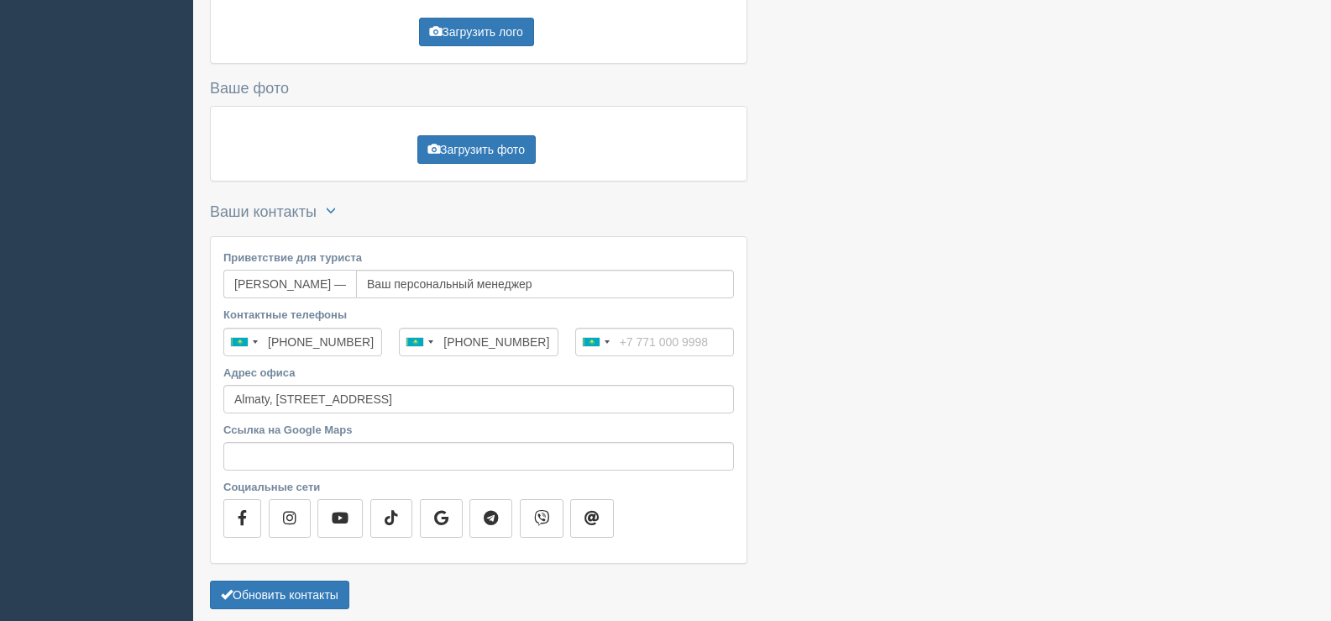
scroll to position [134, 0]
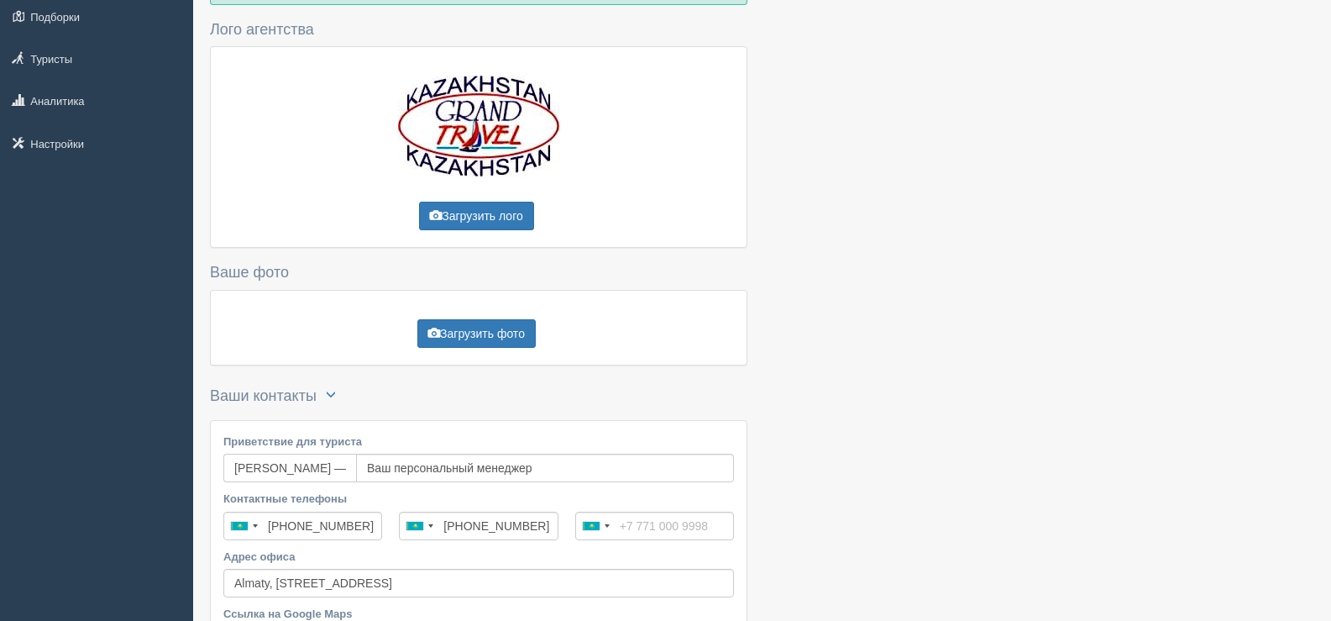
drag, startPoint x: 359, startPoint y: 468, endPoint x: 235, endPoint y: 472, distance: 123.5
click at [235, 472] on span "[PERSON_NAME] —" at bounding box center [289, 467] width 133 height 29
click at [395, 468] on input "Ваш персональный менеджер" at bounding box center [545, 467] width 378 height 29
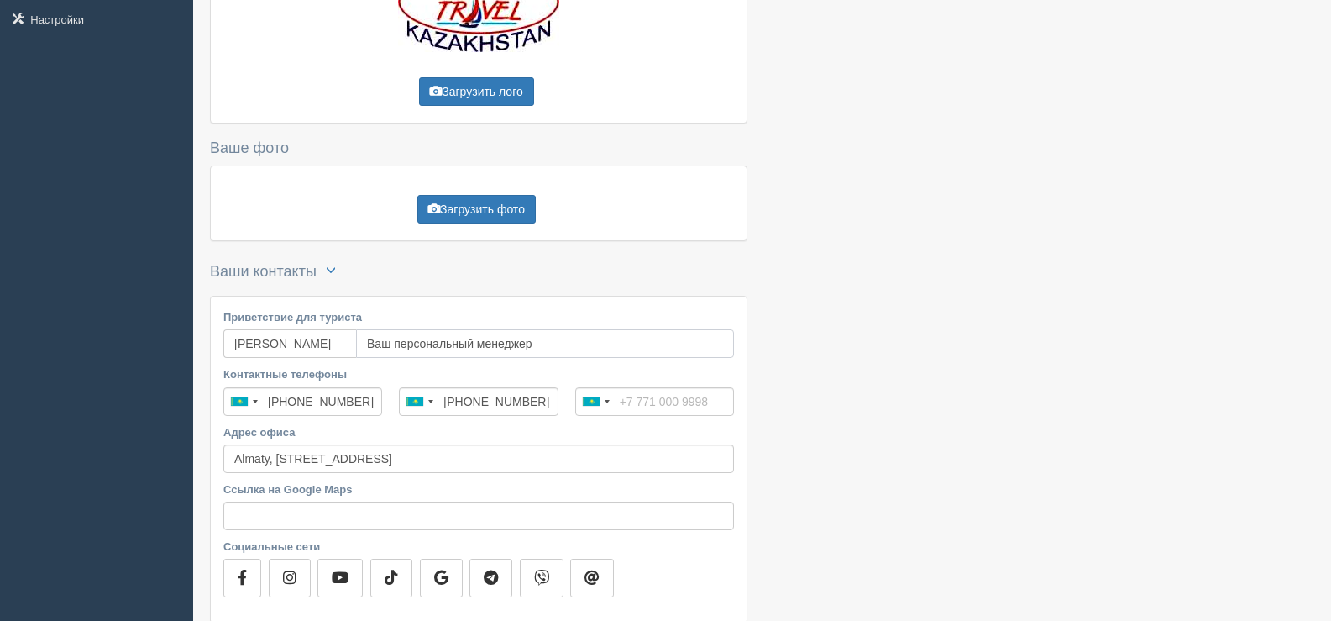
scroll to position [0, 0]
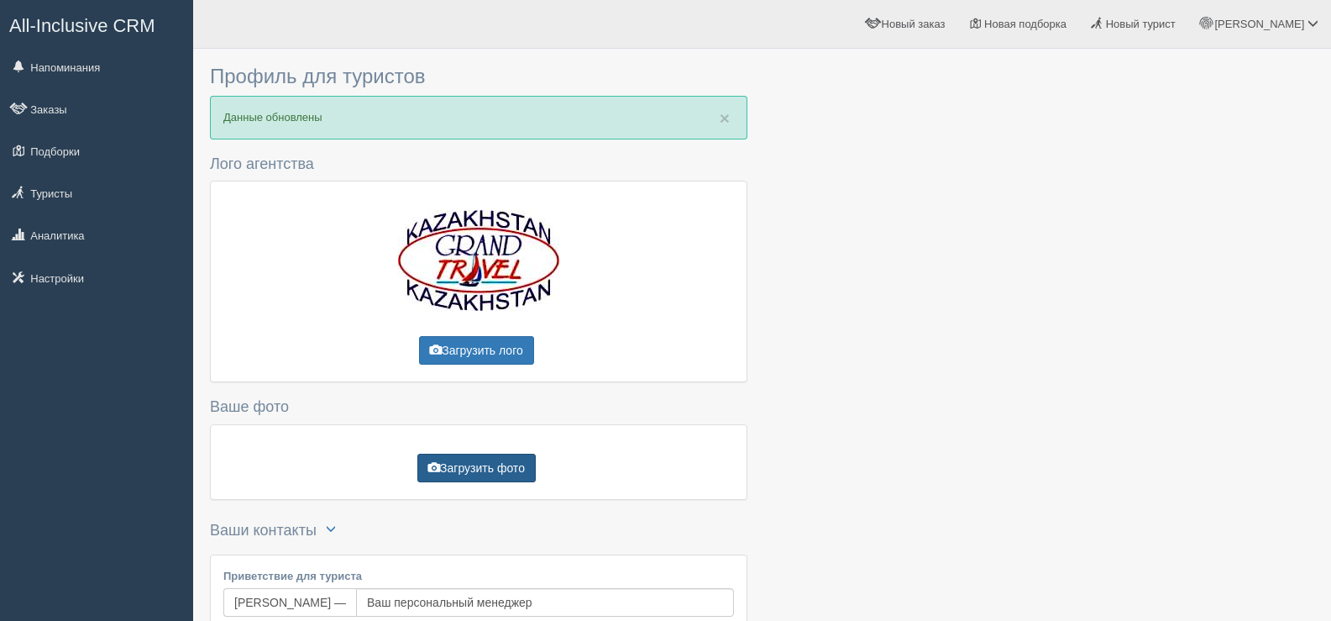
click at [485, 472] on button "Загрузить фото" at bounding box center [476, 467] width 118 height 29
